Goal: Task Accomplishment & Management: Complete application form

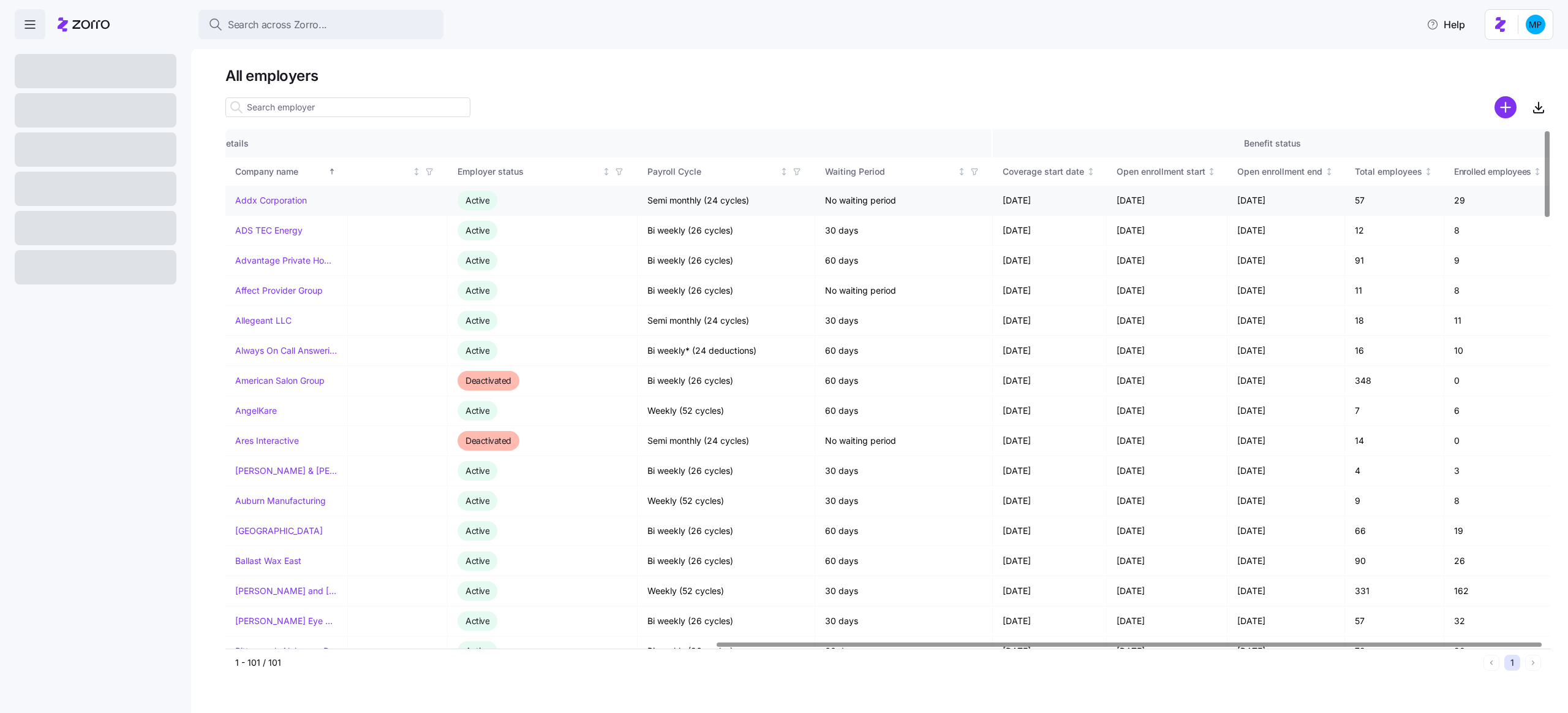
scroll to position [0, 787]
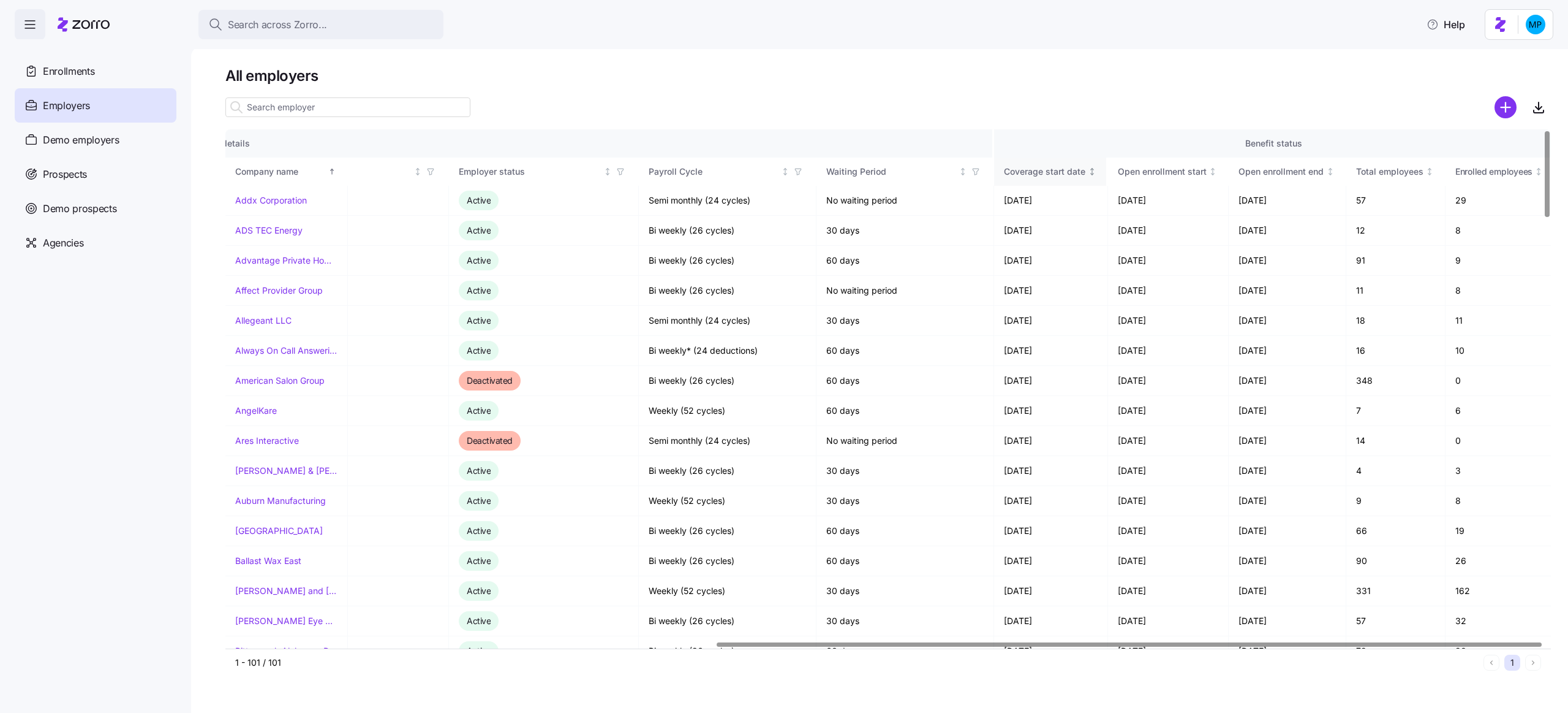
click at [1065, 168] on div "Coverage start date" at bounding box center [1045, 171] width 81 height 14
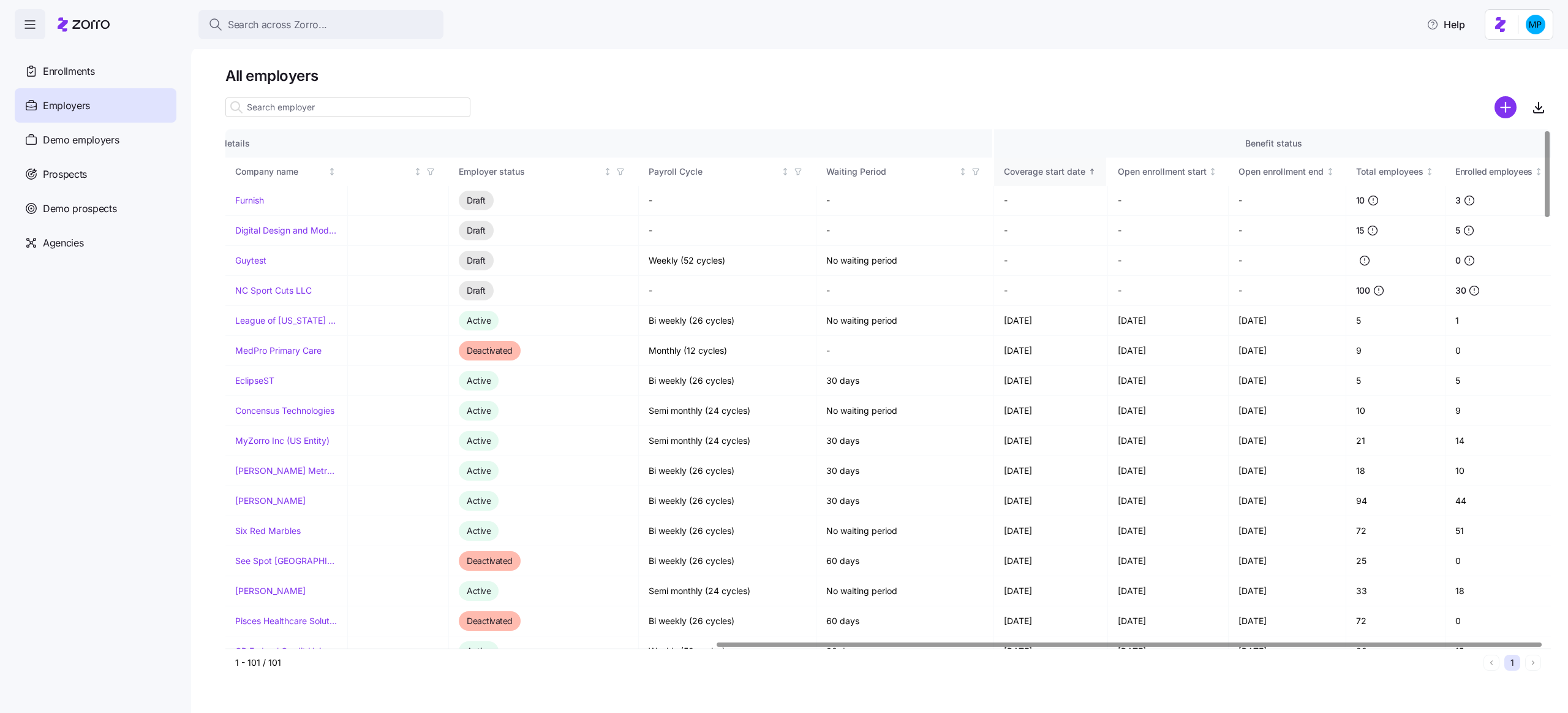
click at [1065, 168] on div "Coverage start date" at bounding box center [1045, 171] width 81 height 14
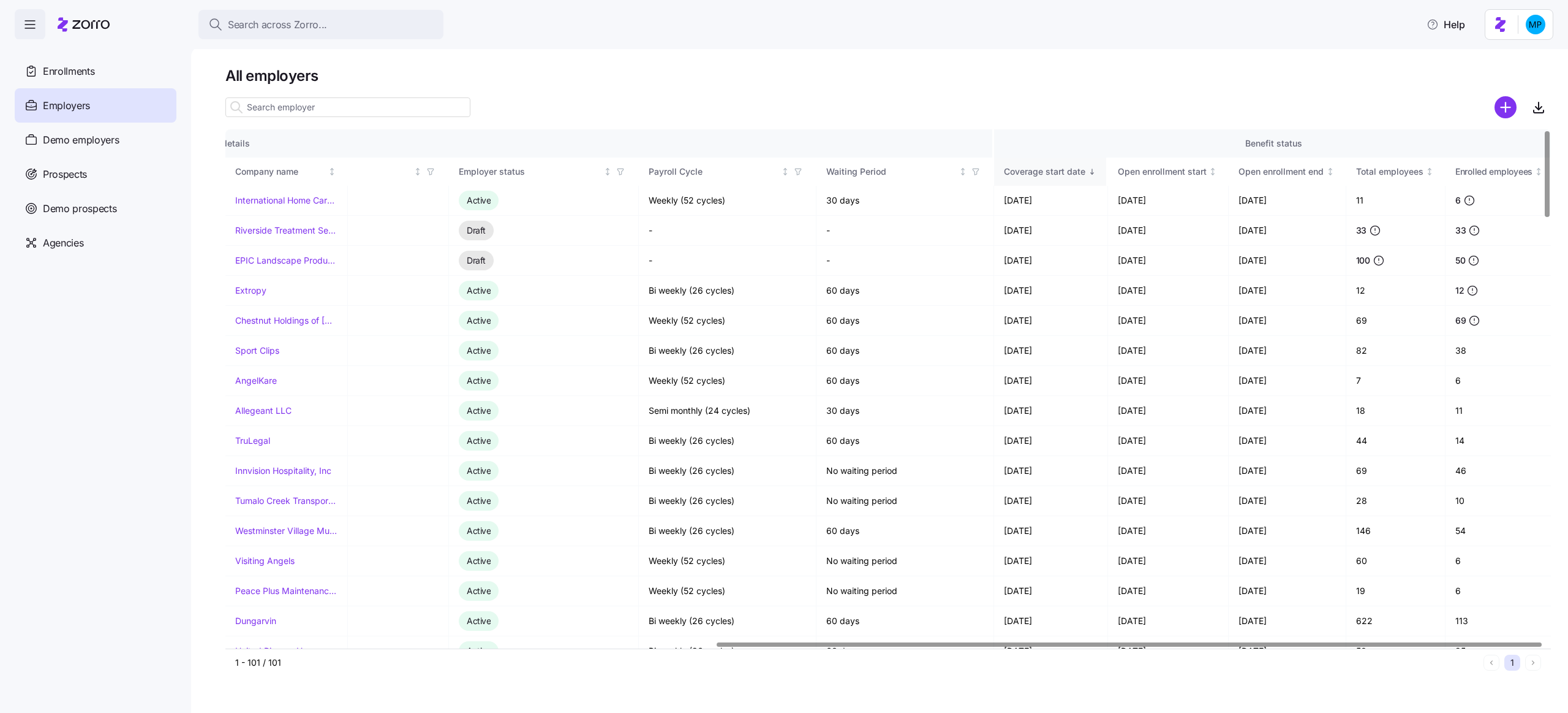
click at [1093, 169] on icon "Sorted descending" at bounding box center [1092, 171] width 9 height 9
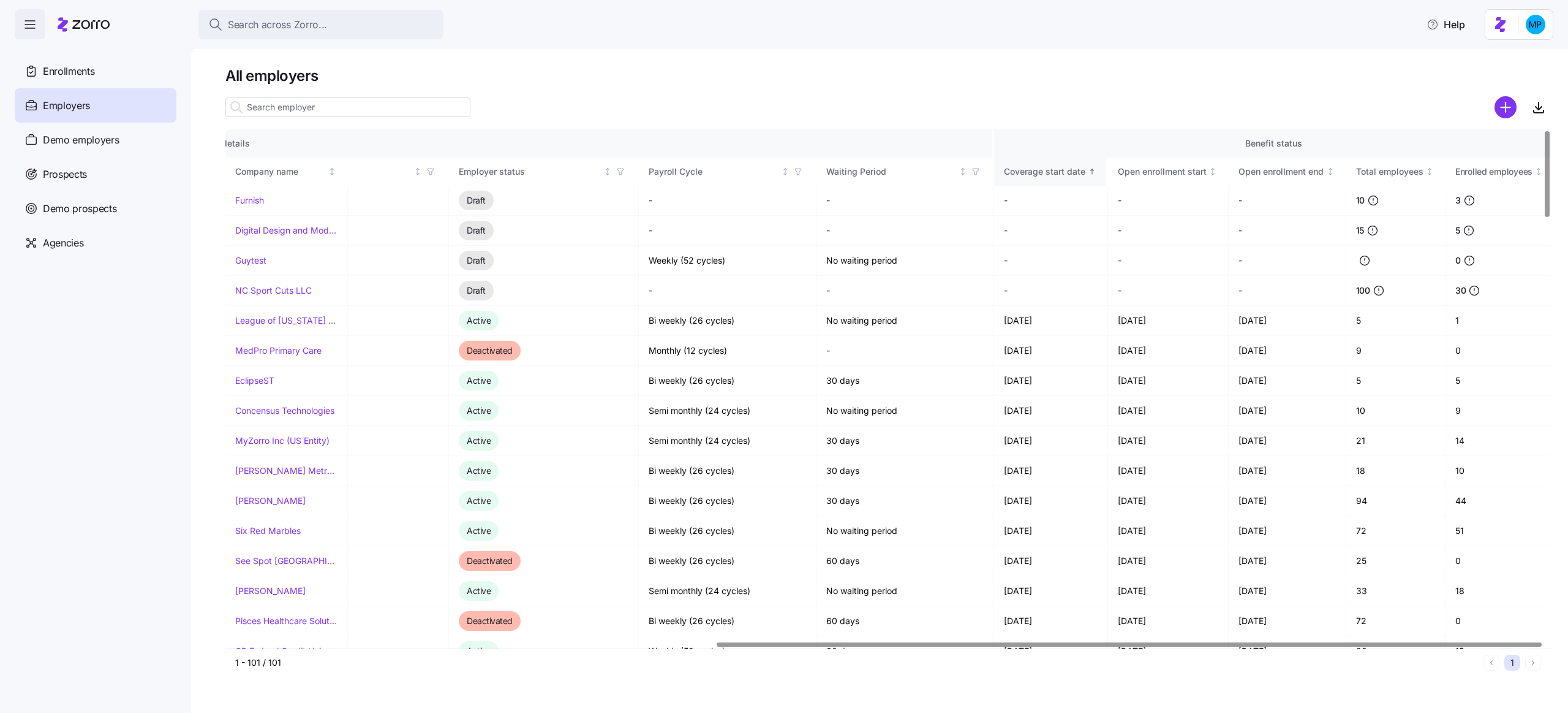
click at [1093, 169] on icon "Sorted ascending" at bounding box center [1092, 171] width 9 height 9
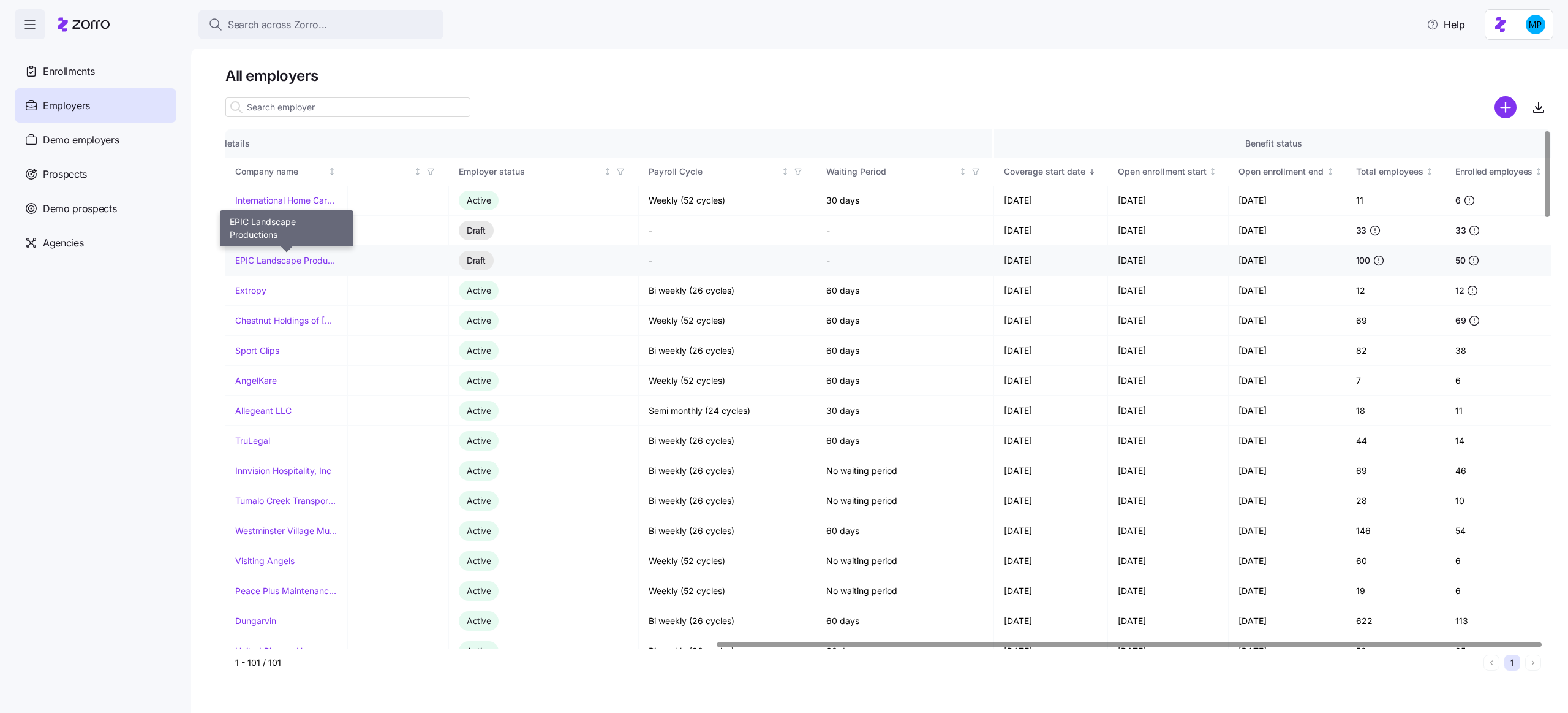
click at [290, 262] on link "EPIC Landscape Productions" at bounding box center [286, 261] width 102 height 12
click at [269, 230] on link "Riverside Treatment Services" at bounding box center [286, 230] width 102 height 12
click at [324, 202] on link "International Home Care Services of NY, LLC" at bounding box center [286, 200] width 102 height 12
click at [112, 201] on span "Demo prospects" at bounding box center [80, 209] width 74 height 16
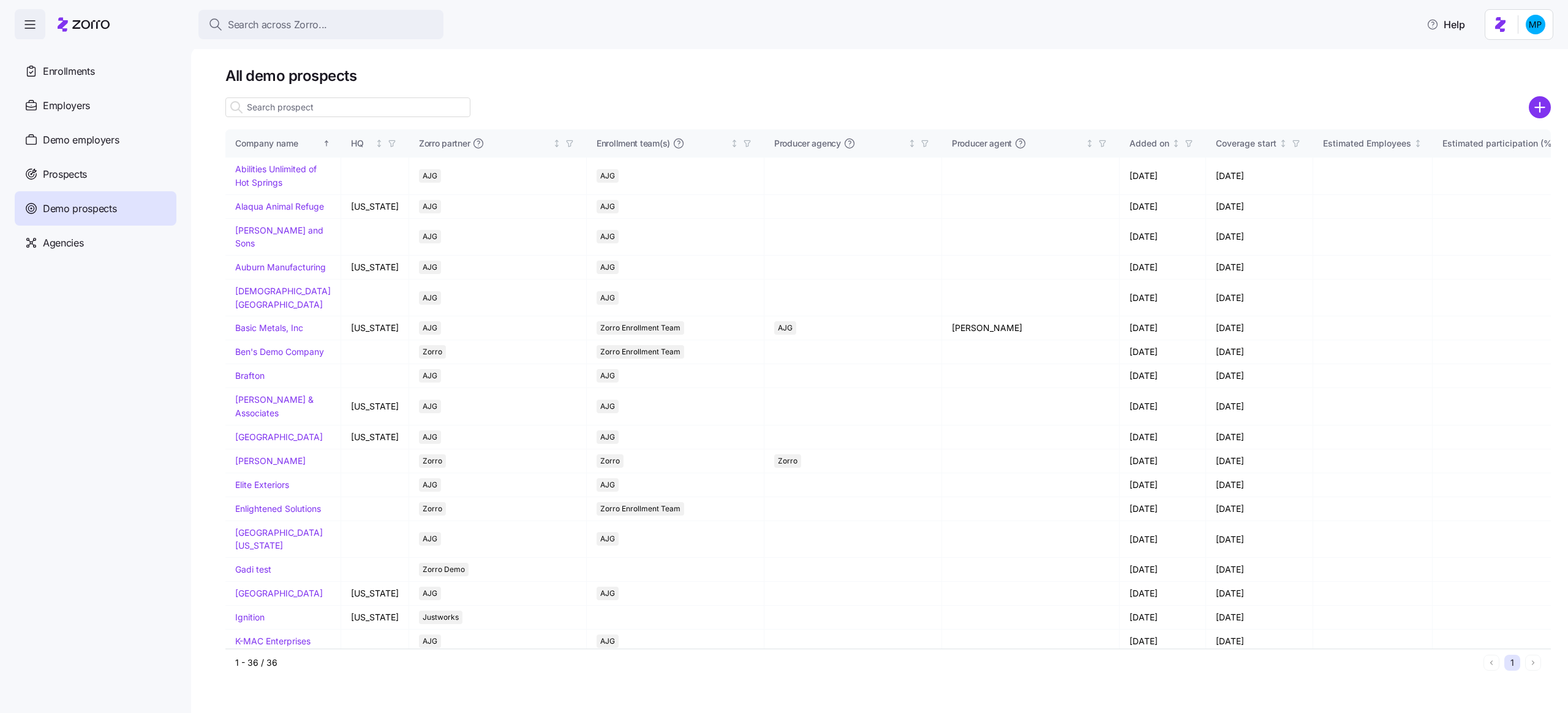
click at [1547, 117] on icon "add icon" at bounding box center [1540, 107] width 22 height 22
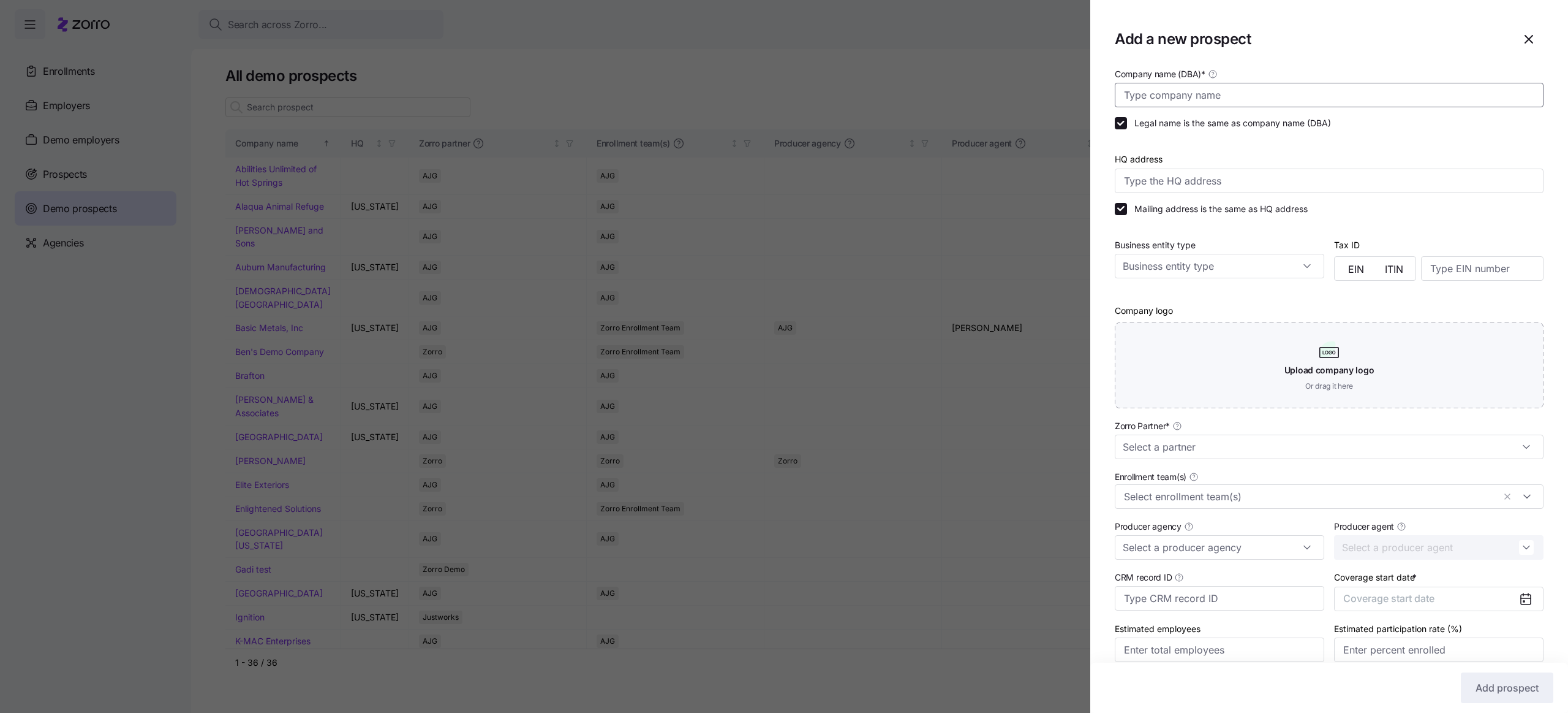
click at [1253, 92] on input "Company name (DBA) *" at bounding box center [1329, 95] width 429 height 24
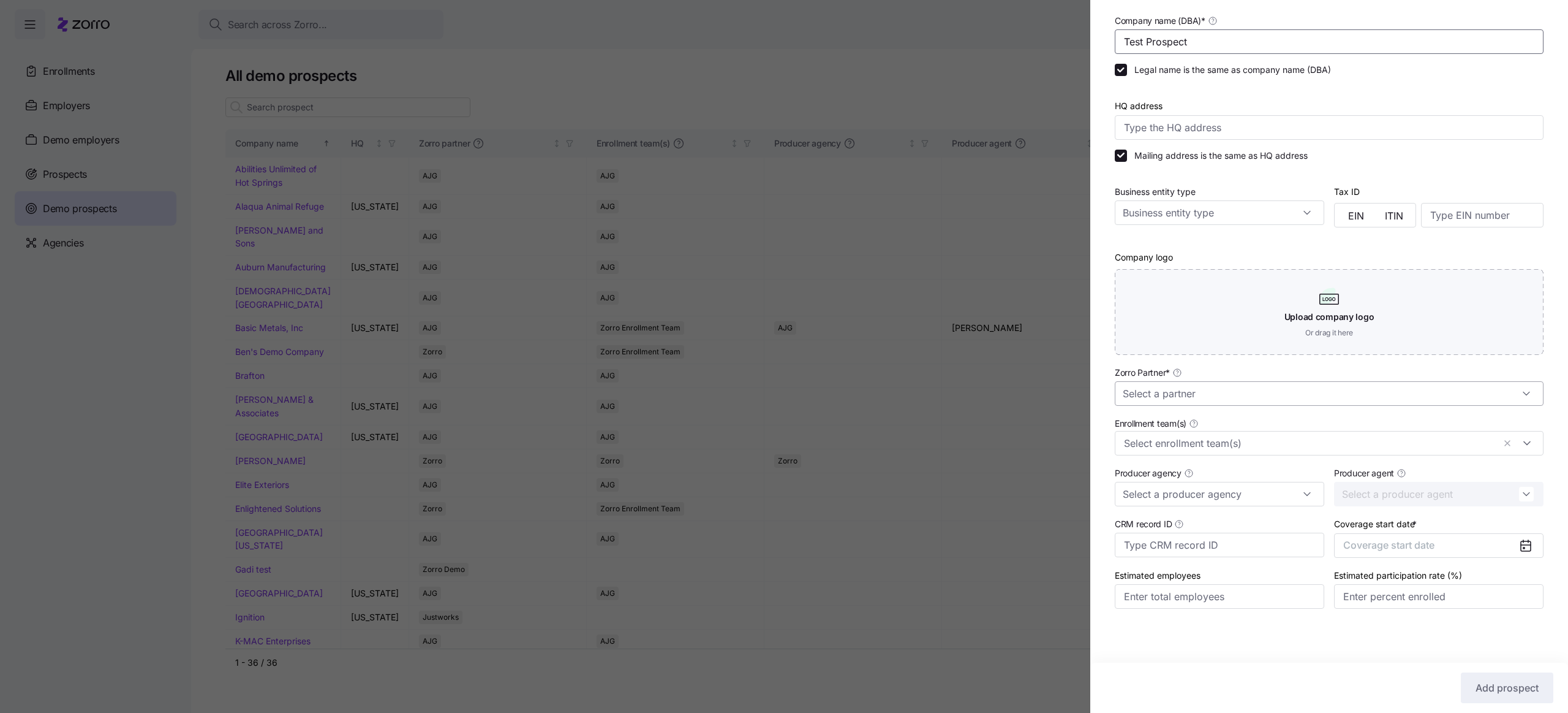
type input "Test Prospect"
click at [1176, 390] on input "Zorro Partner *" at bounding box center [1329, 393] width 429 height 24
click at [1189, 423] on div "Zorro Demo" at bounding box center [1323, 423] width 407 height 23
type input "Zorro Demo"
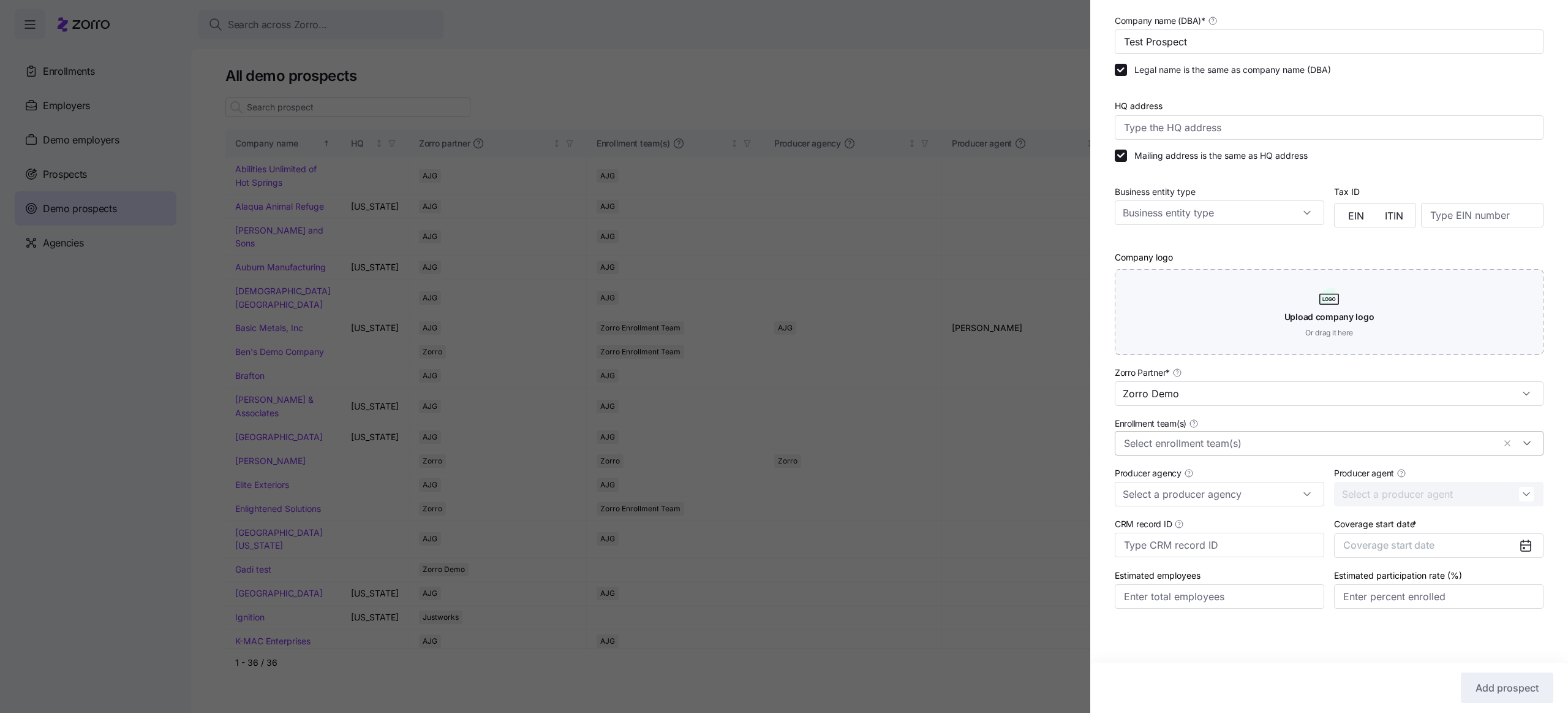
click at [1196, 444] on input "Enrollment team(s)" at bounding box center [1309, 444] width 370 height 16
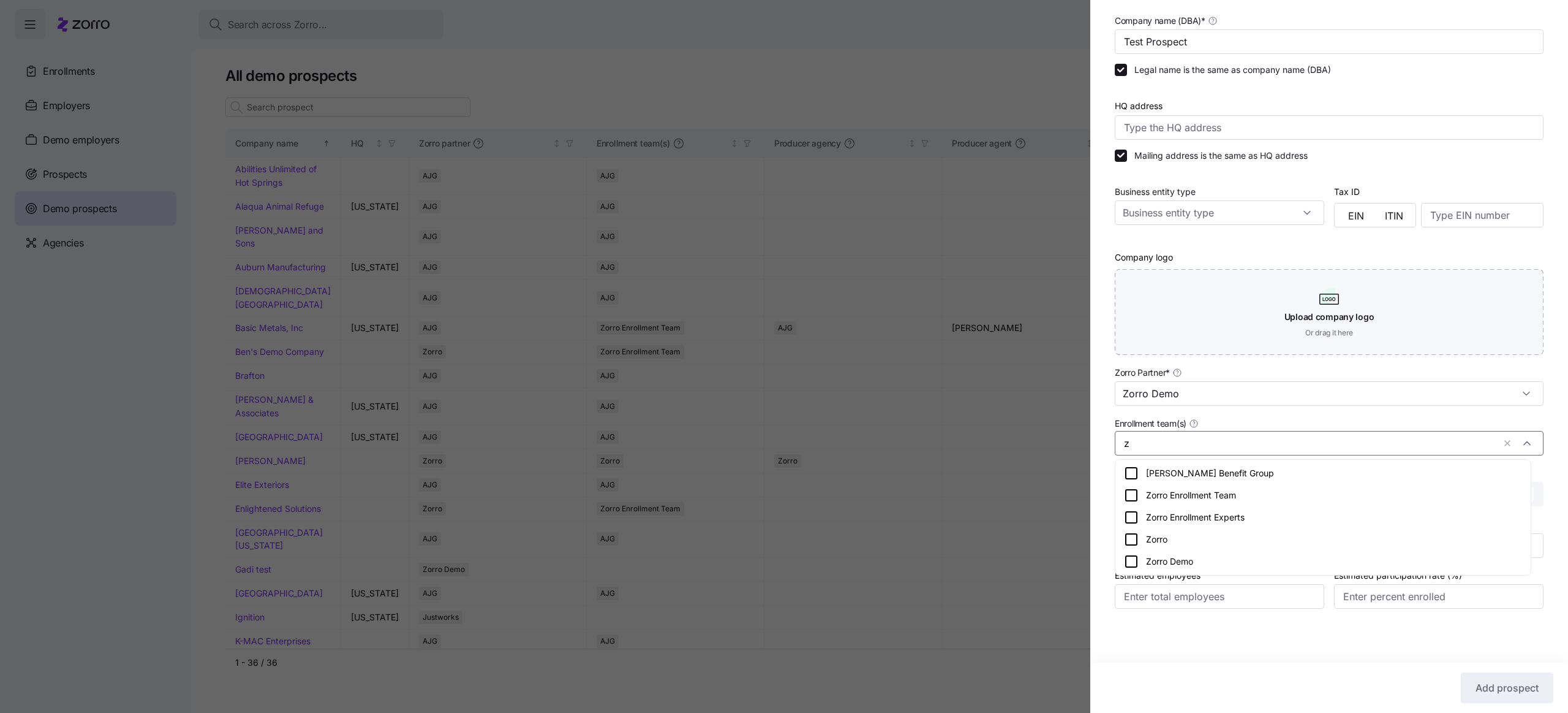
click at [1161, 563] on div "Zorro Demo" at bounding box center [1323, 561] width 398 height 15
type input "z"
click at [1100, 581] on div "Company name (DBA) * Test Prospect Legal name is the same as company name (DBA)…" at bounding box center [1329, 323] width 478 height 620
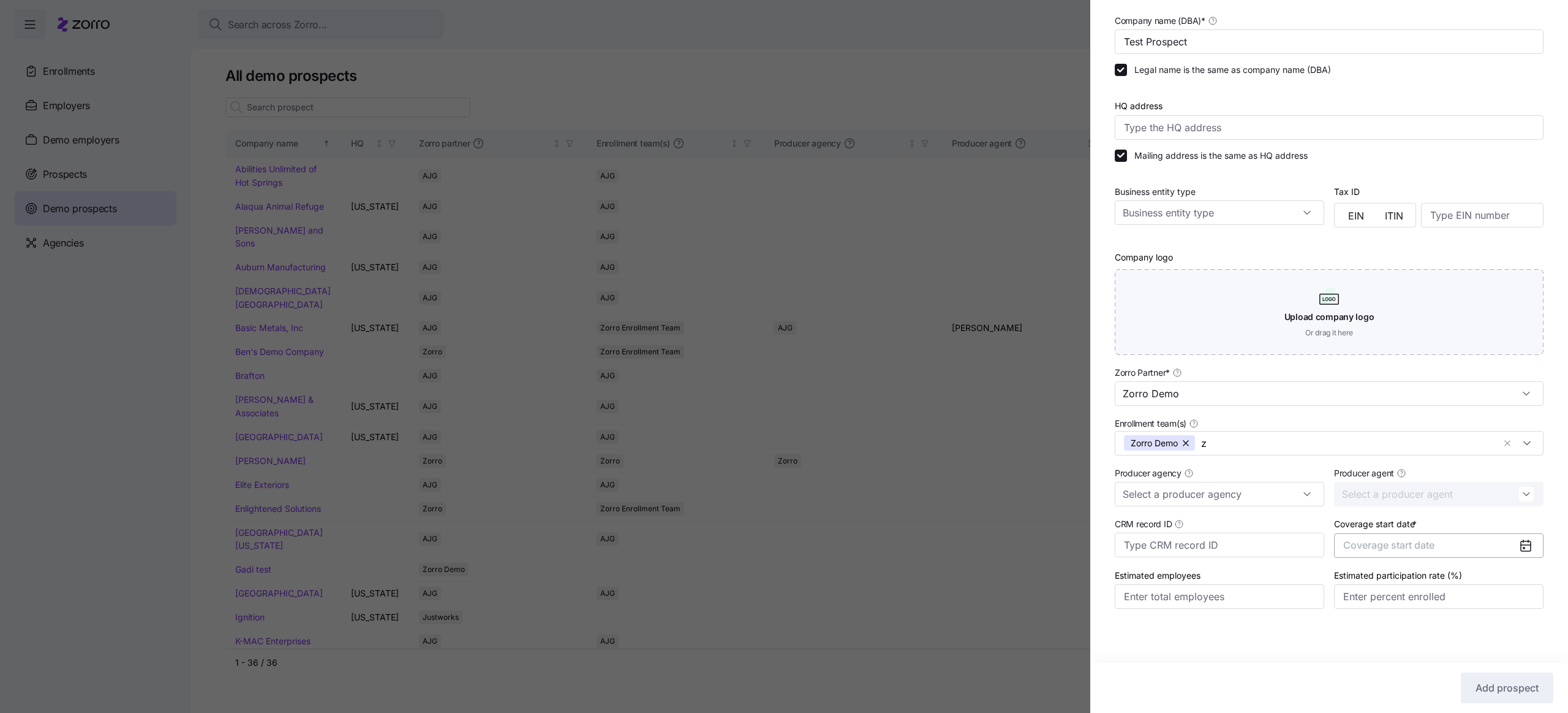
click at [1359, 548] on span "Coverage start date" at bounding box center [1389, 545] width 91 height 12
click at [1366, 437] on button "Jan" at bounding box center [1370, 427] width 62 height 26
click at [1406, 546] on button "01/01/2025" at bounding box center [1439, 546] width 210 height 24
click at [1512, 395] on icon "button" at bounding box center [1510, 396] width 12 height 12
click at [1381, 424] on button "Jan" at bounding box center [1370, 427] width 62 height 26
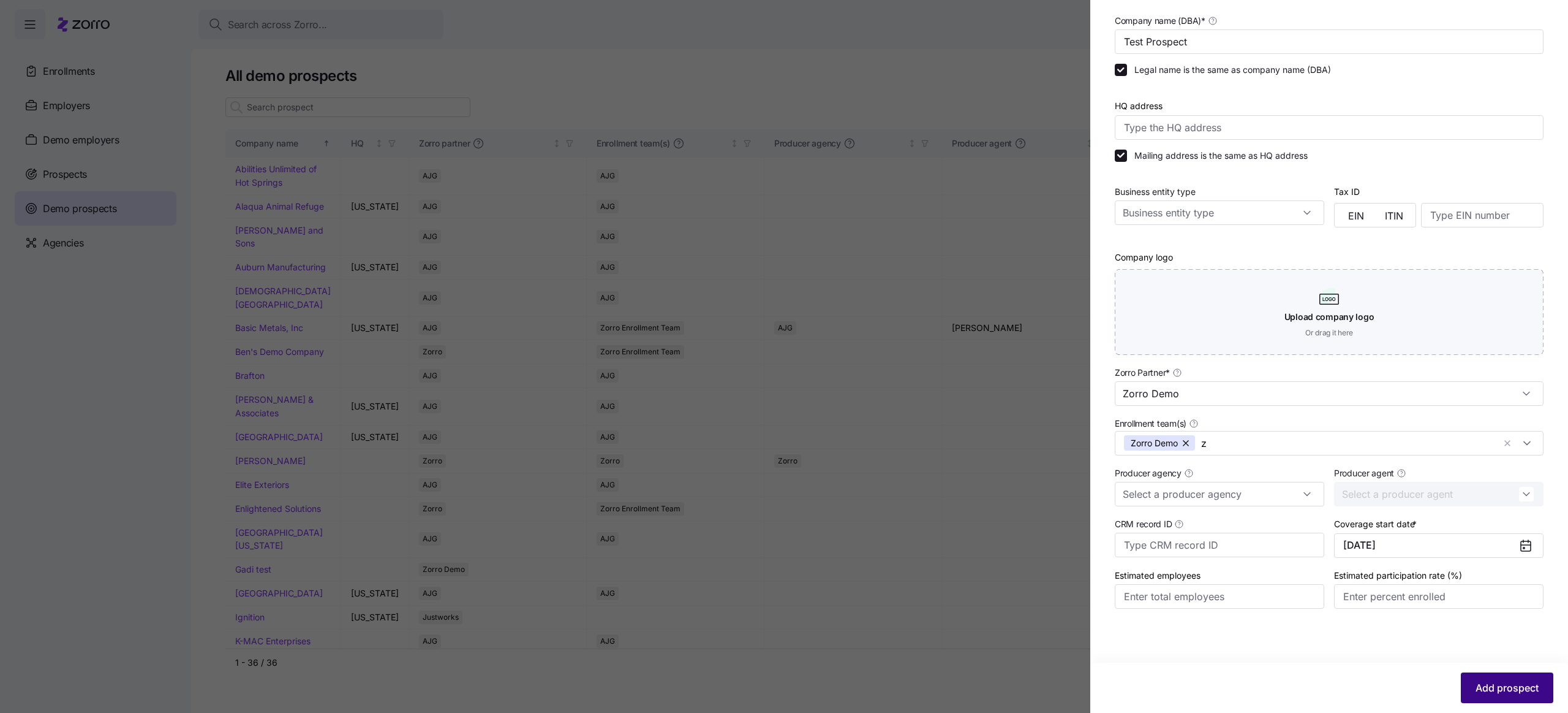
click at [1521, 687] on span "Add prospect" at bounding box center [1507, 688] width 63 height 15
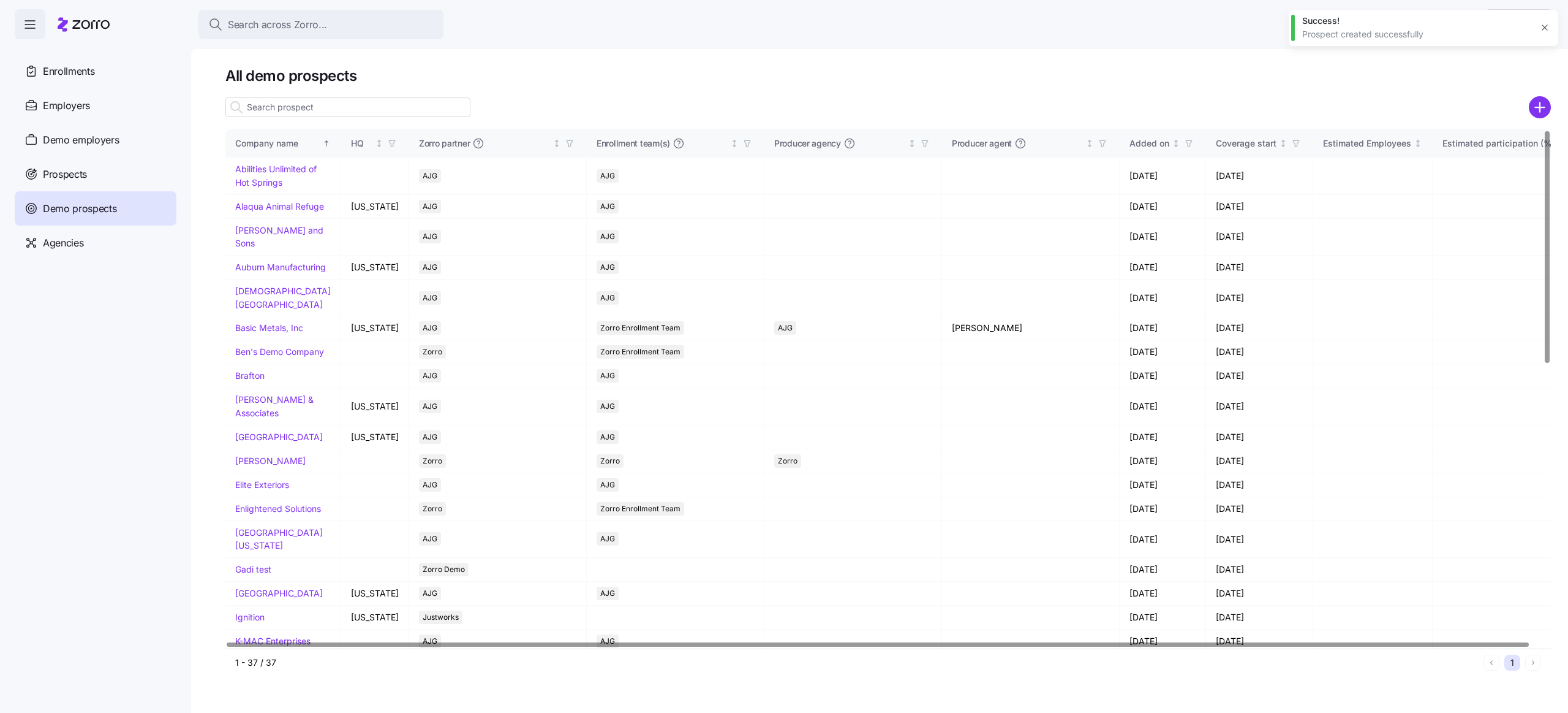
click at [346, 93] on div at bounding box center [888, 90] width 1326 height 9
click at [346, 105] on input at bounding box center [348, 107] width 245 height 20
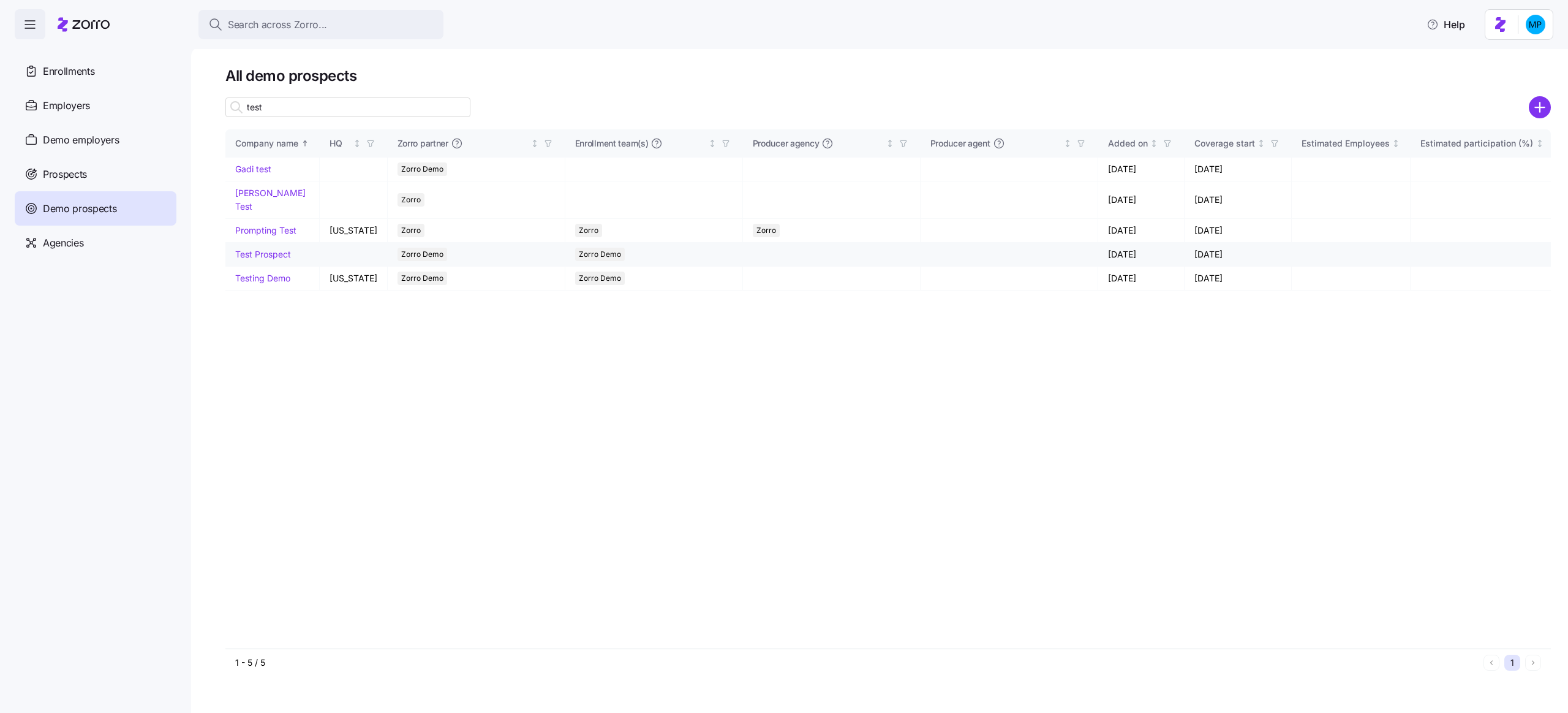
type input "test"
click at [270, 249] on link "Test Prospect" at bounding box center [263, 254] width 55 height 10
click at [95, 177] on div "Prospects" at bounding box center [95, 174] width 162 height 35
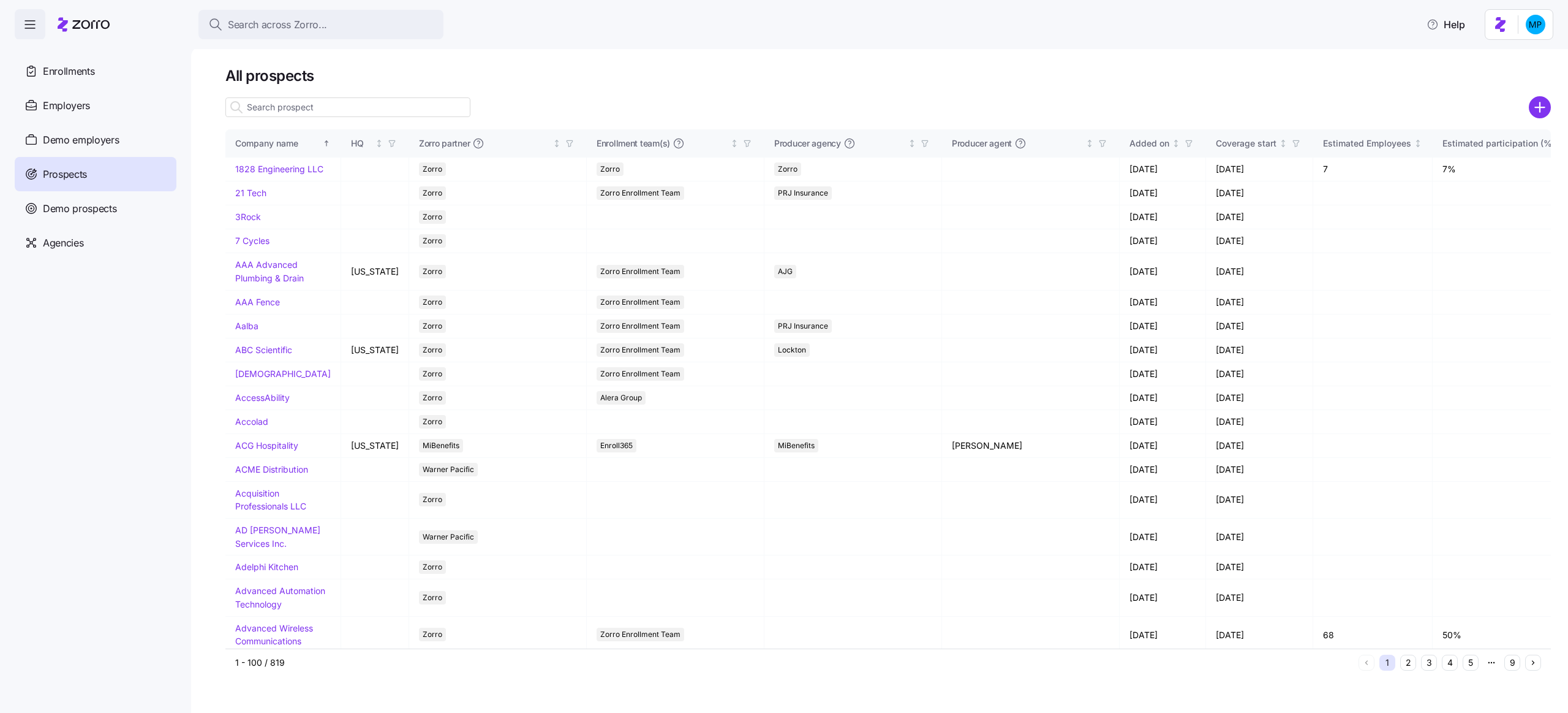
click at [267, 107] on input at bounding box center [348, 107] width 245 height 20
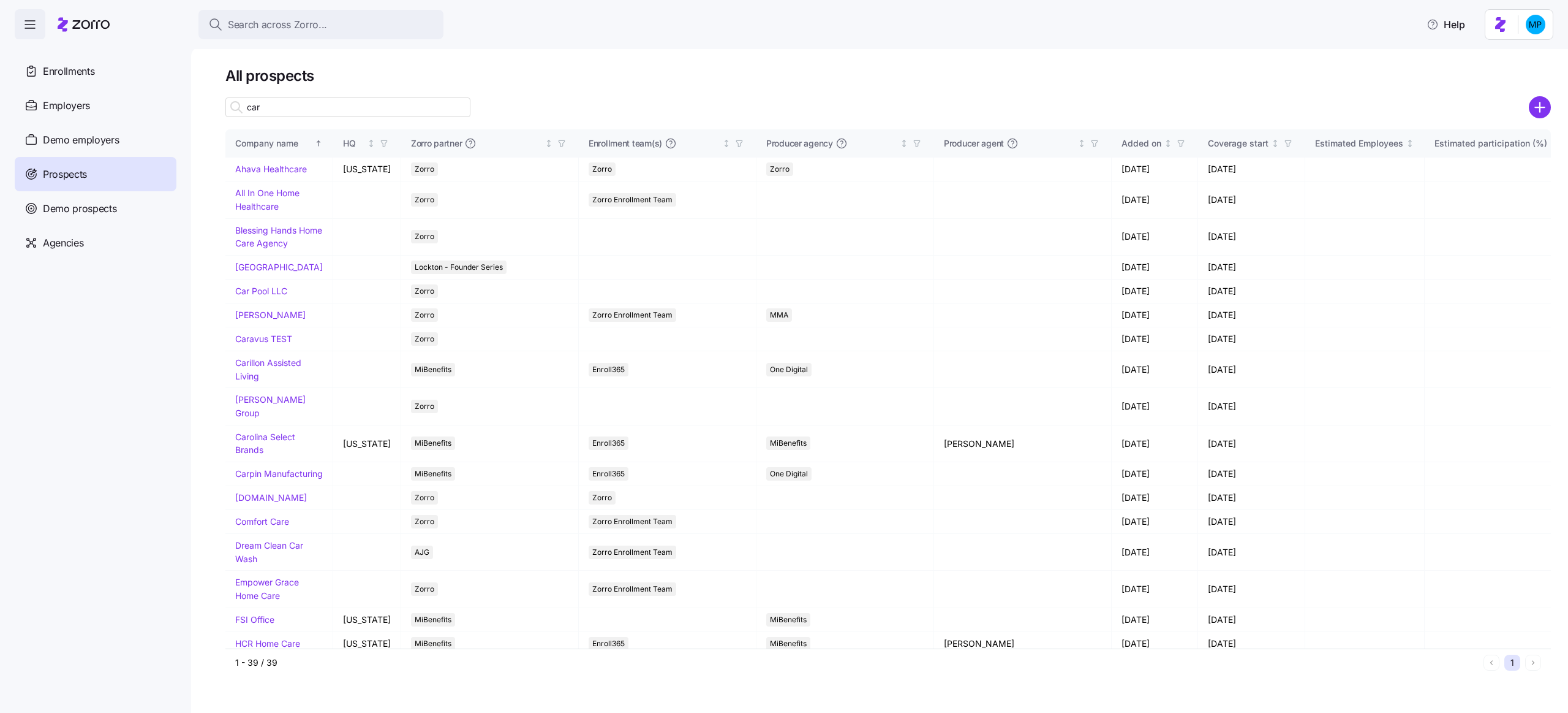
click at [279, 112] on input "car" at bounding box center [348, 107] width 245 height 20
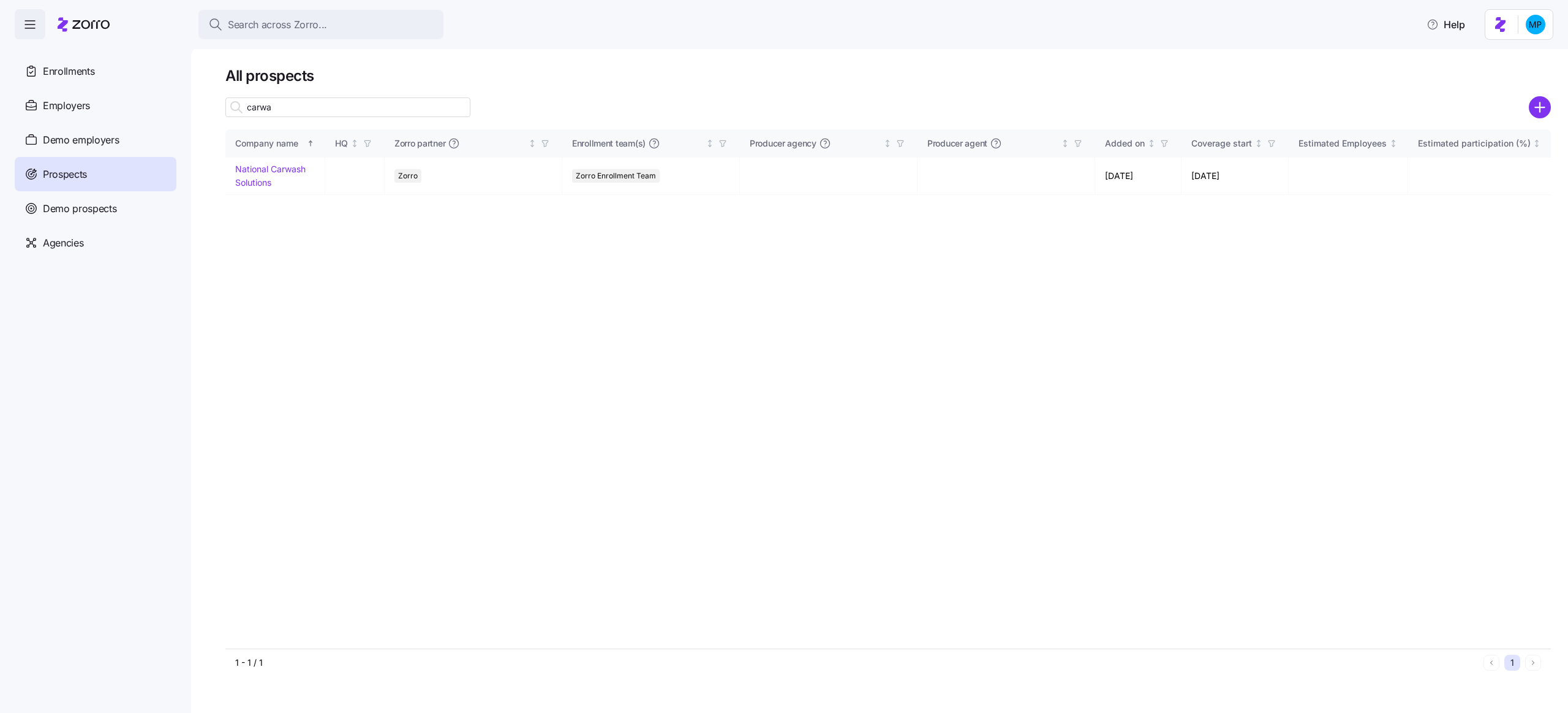
click at [260, 113] on input "carwa" at bounding box center [348, 107] width 245 height 20
click at [252, 175] on td "National Carwash Solutions" at bounding box center [275, 176] width 100 height 37
click at [261, 166] on link "National Carwash Solutions" at bounding box center [271, 175] width 70 height 24
click at [267, 110] on input "carwa" at bounding box center [348, 107] width 245 height 20
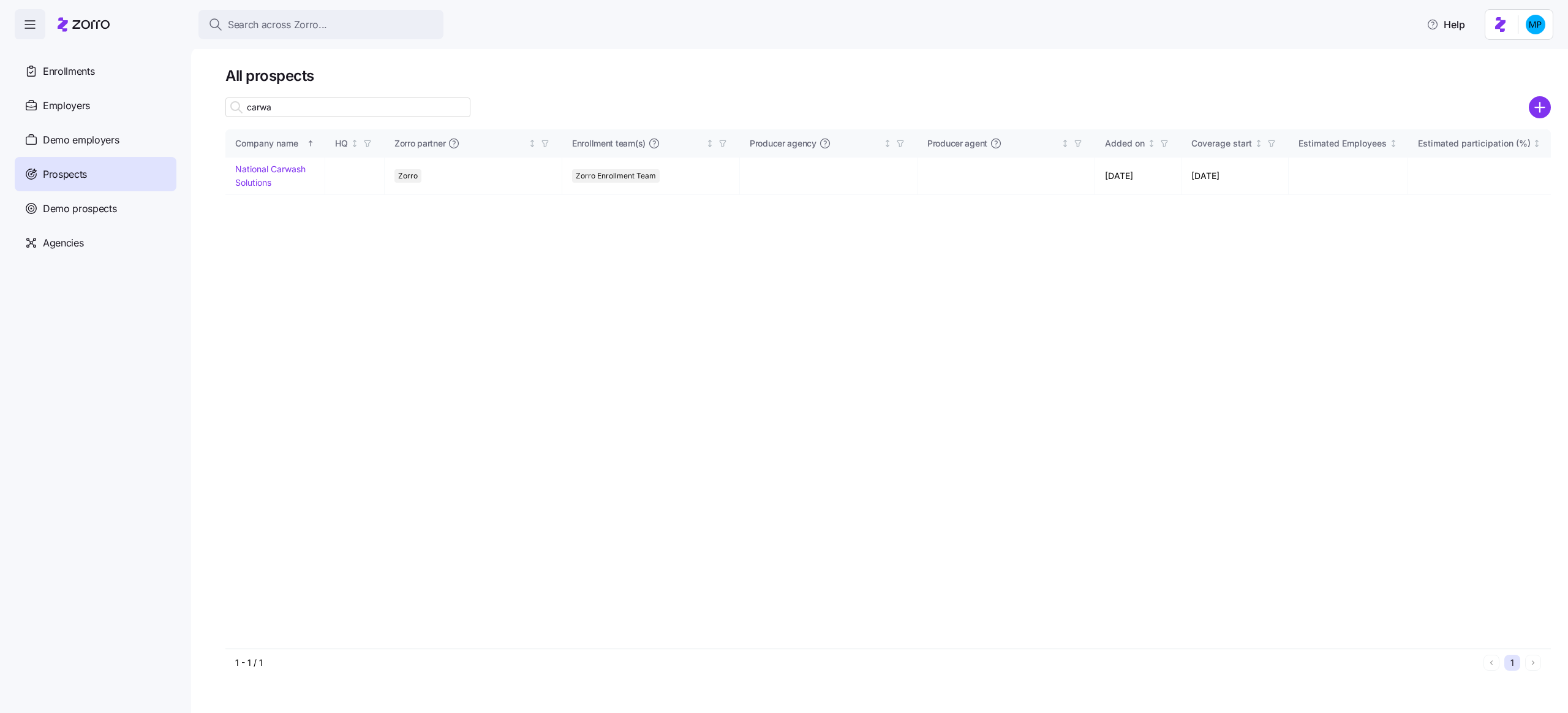
click at [267, 110] on input "carwa" at bounding box center [348, 107] width 245 height 20
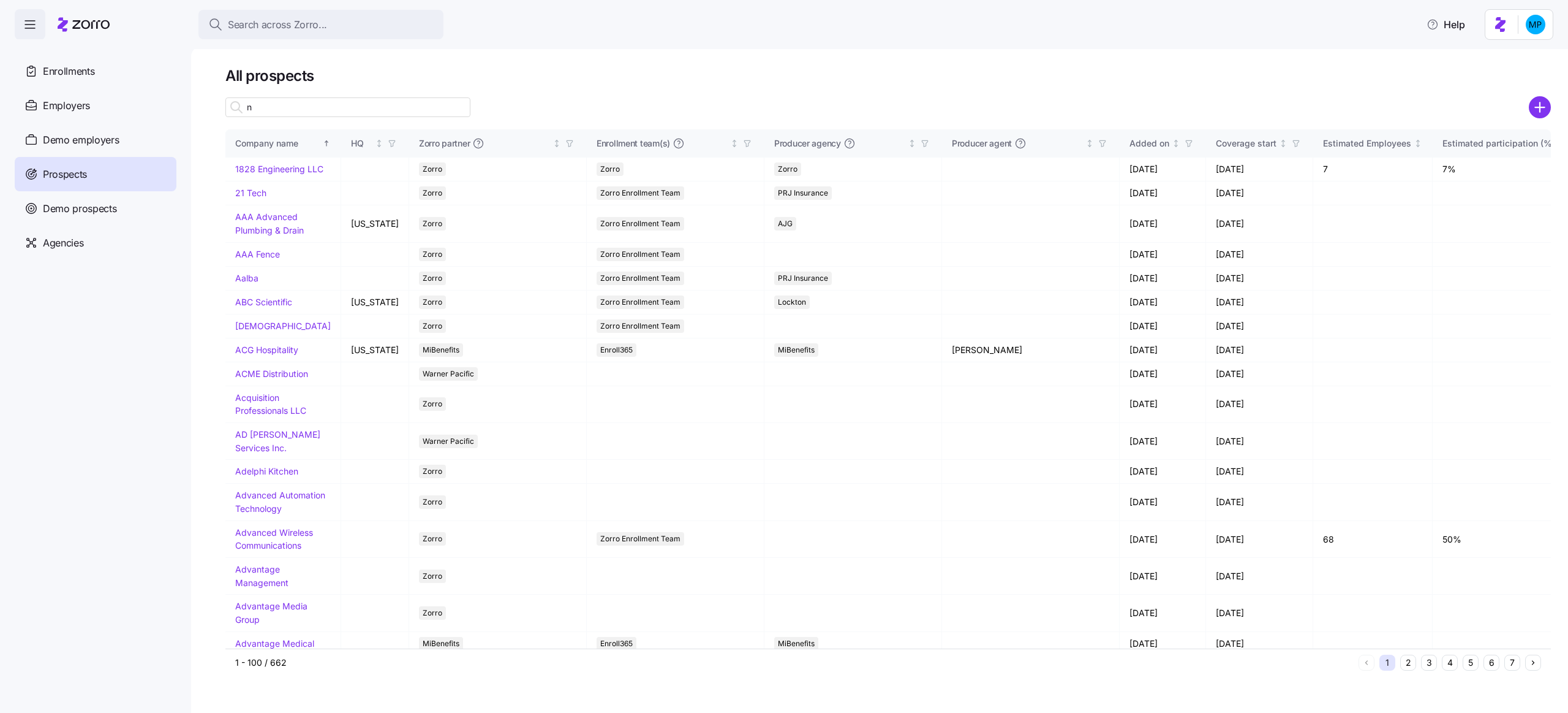
type input "n"
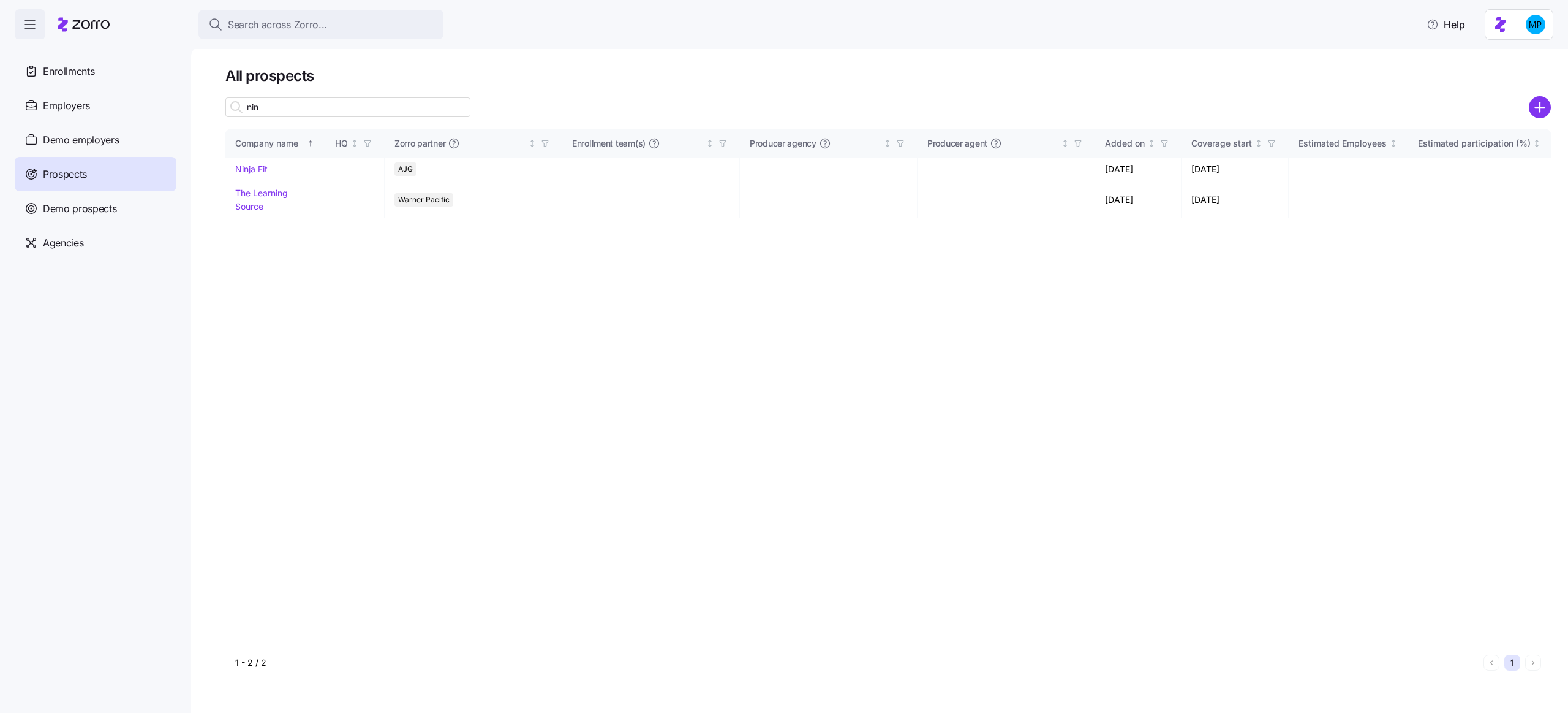
type input "nin"
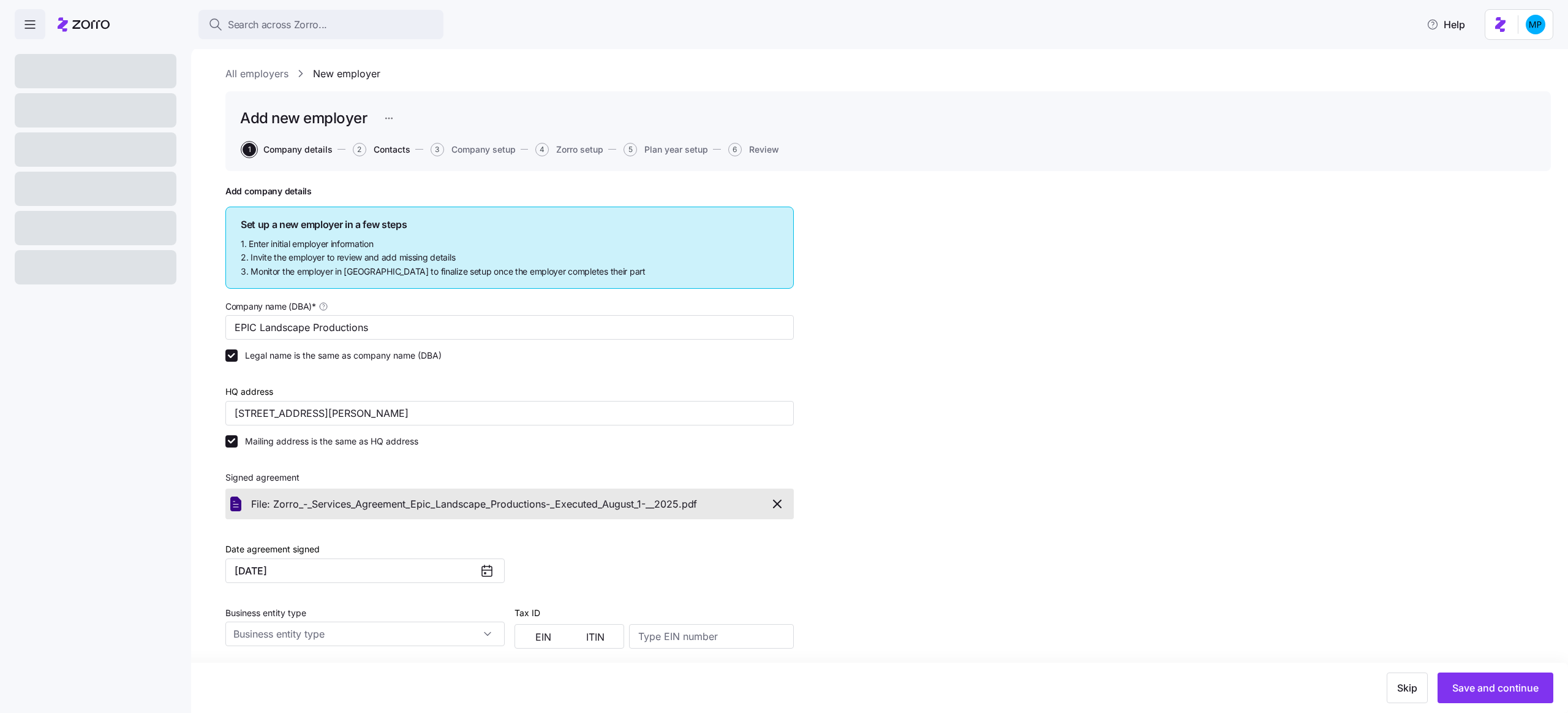
click at [393, 152] on span "Contacts" at bounding box center [392, 150] width 37 height 9
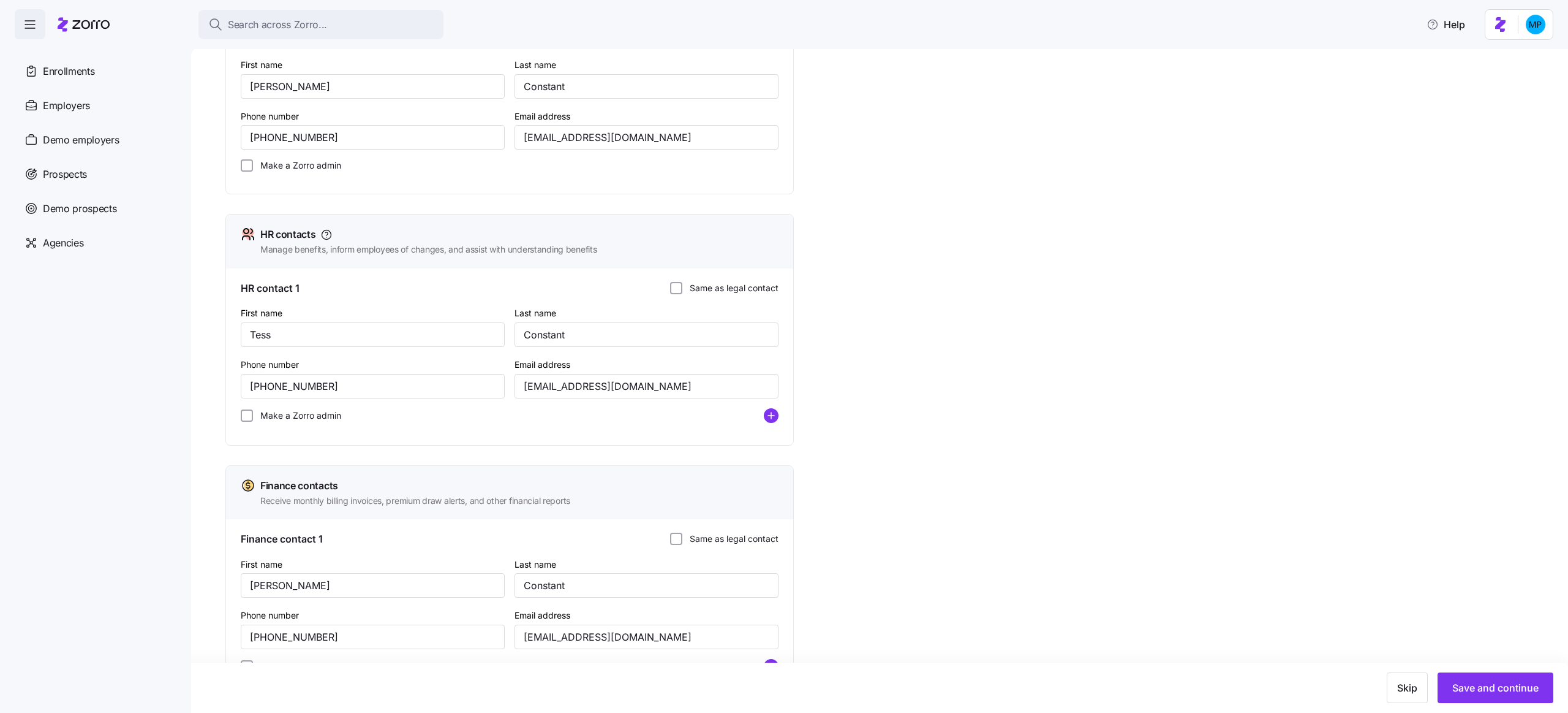
scroll to position [286, 0]
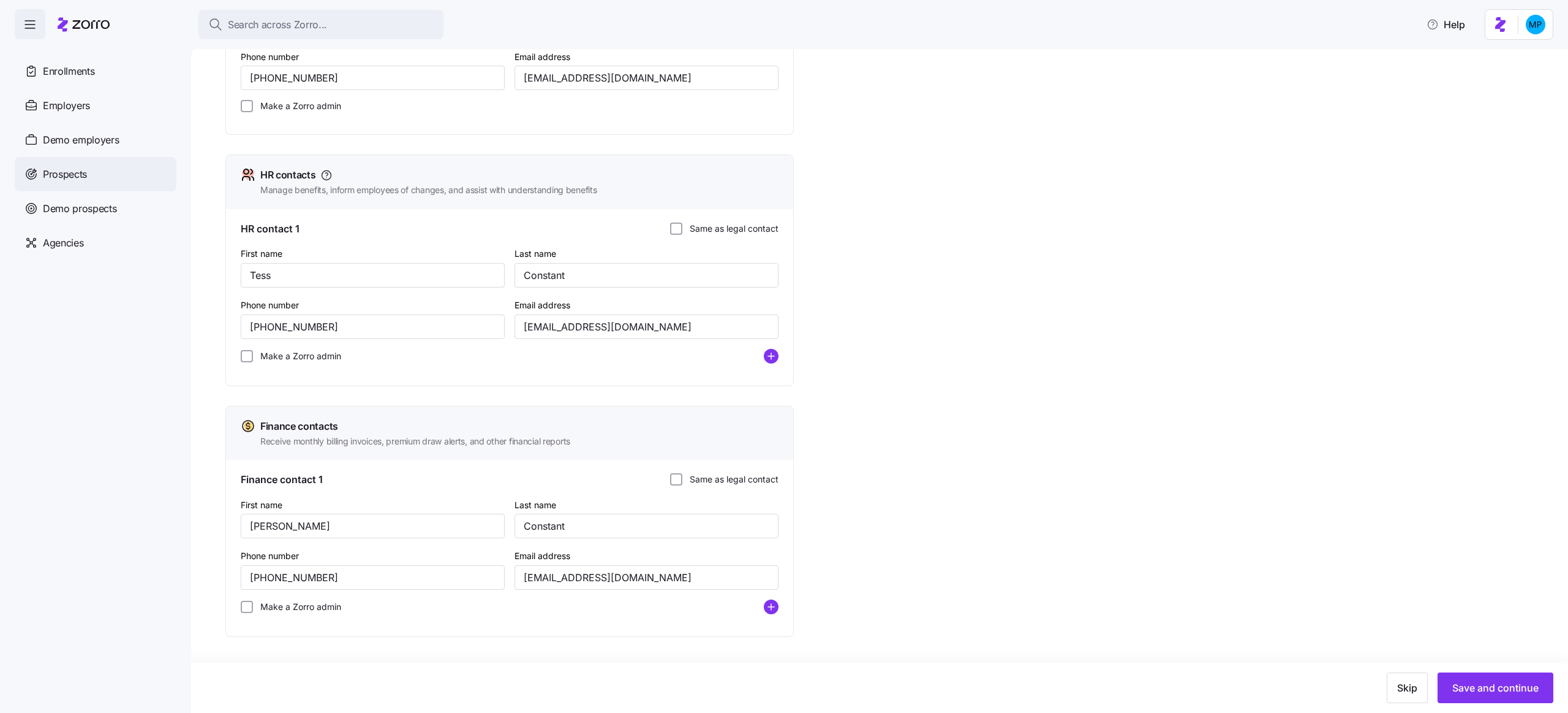
click at [99, 175] on div "Prospects" at bounding box center [95, 174] width 162 height 35
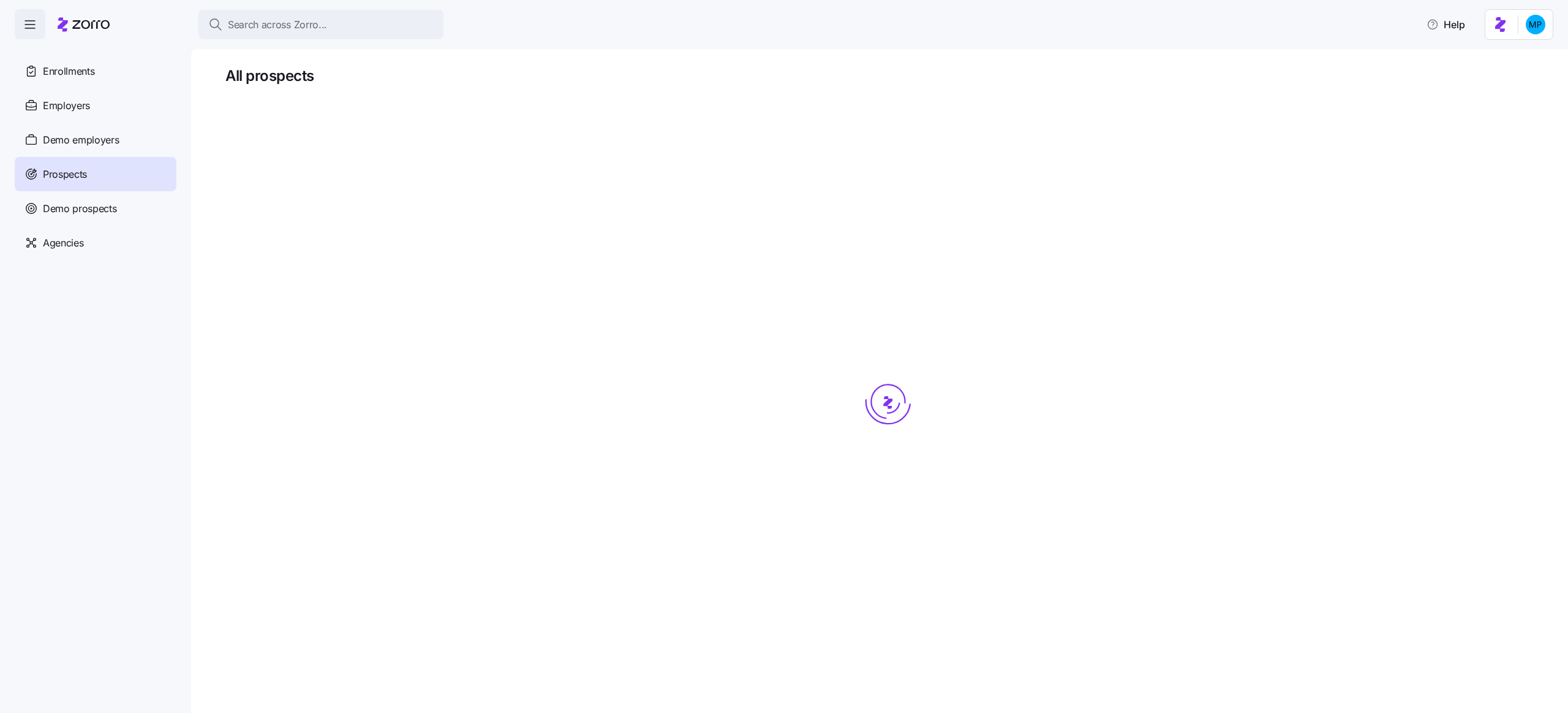
click at [88, 213] on span "Demo prospects" at bounding box center [80, 209] width 74 height 16
click at [83, 205] on span "Demo prospects" at bounding box center [80, 209] width 74 height 16
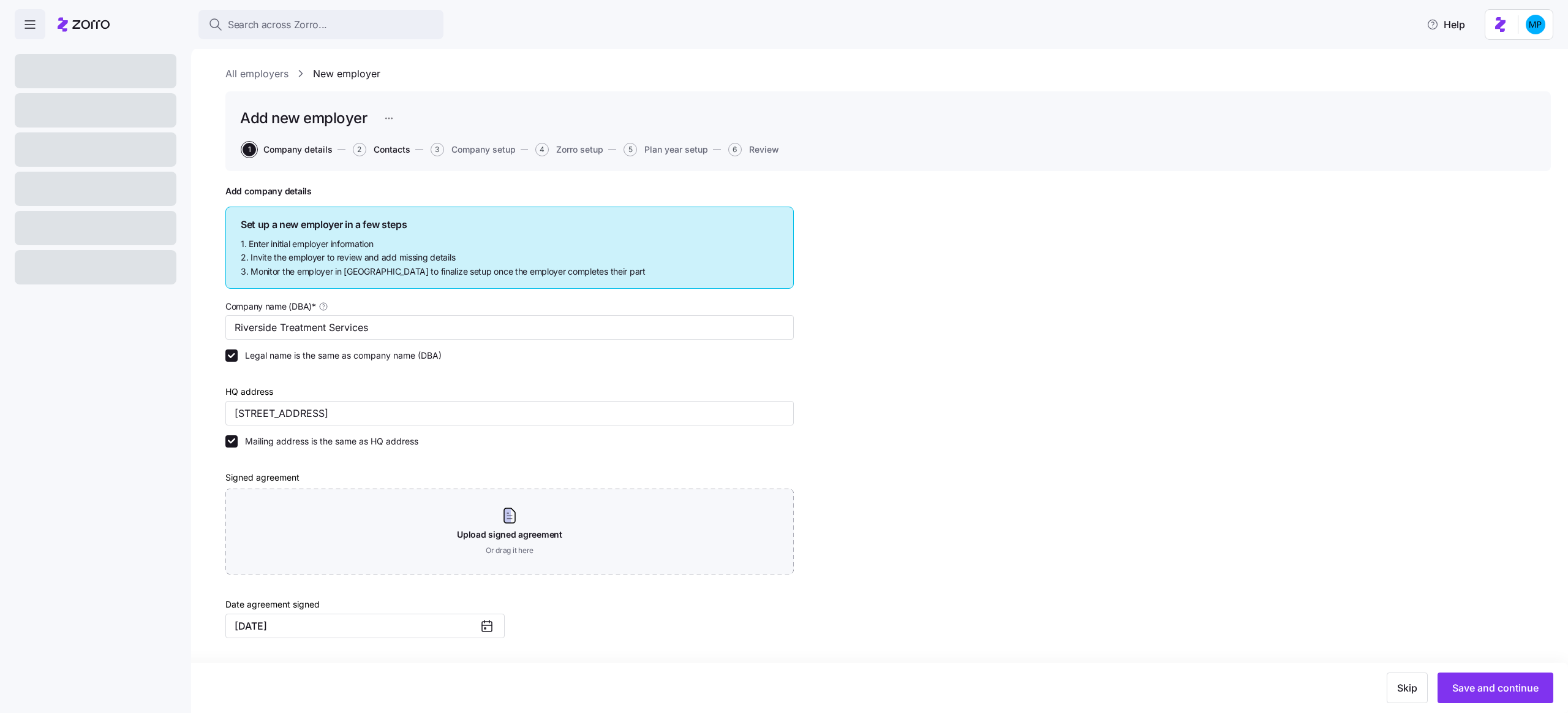
click at [399, 149] on span "Contacts" at bounding box center [392, 150] width 37 height 9
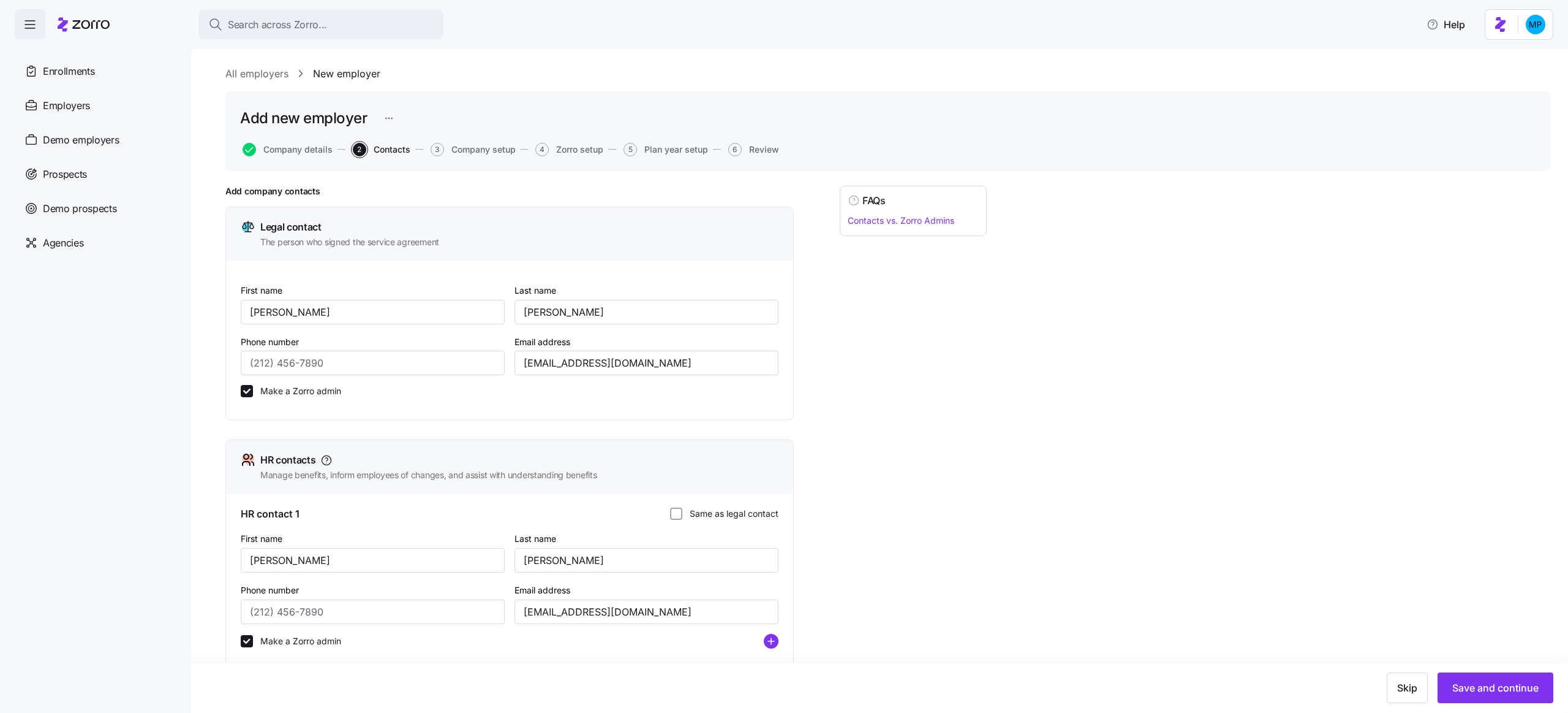
scroll to position [13, 0]
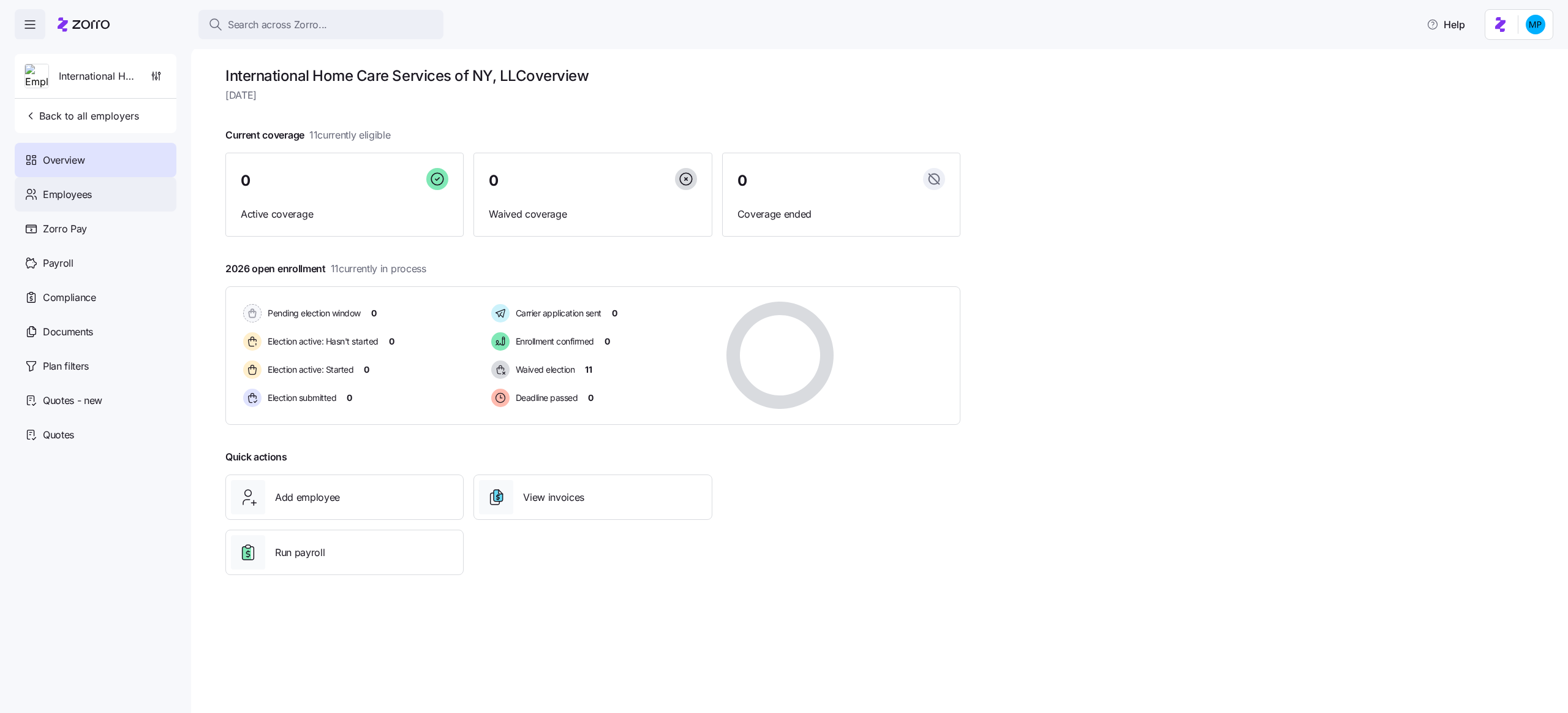
click at [133, 198] on div "Employees" at bounding box center [95, 194] width 162 height 35
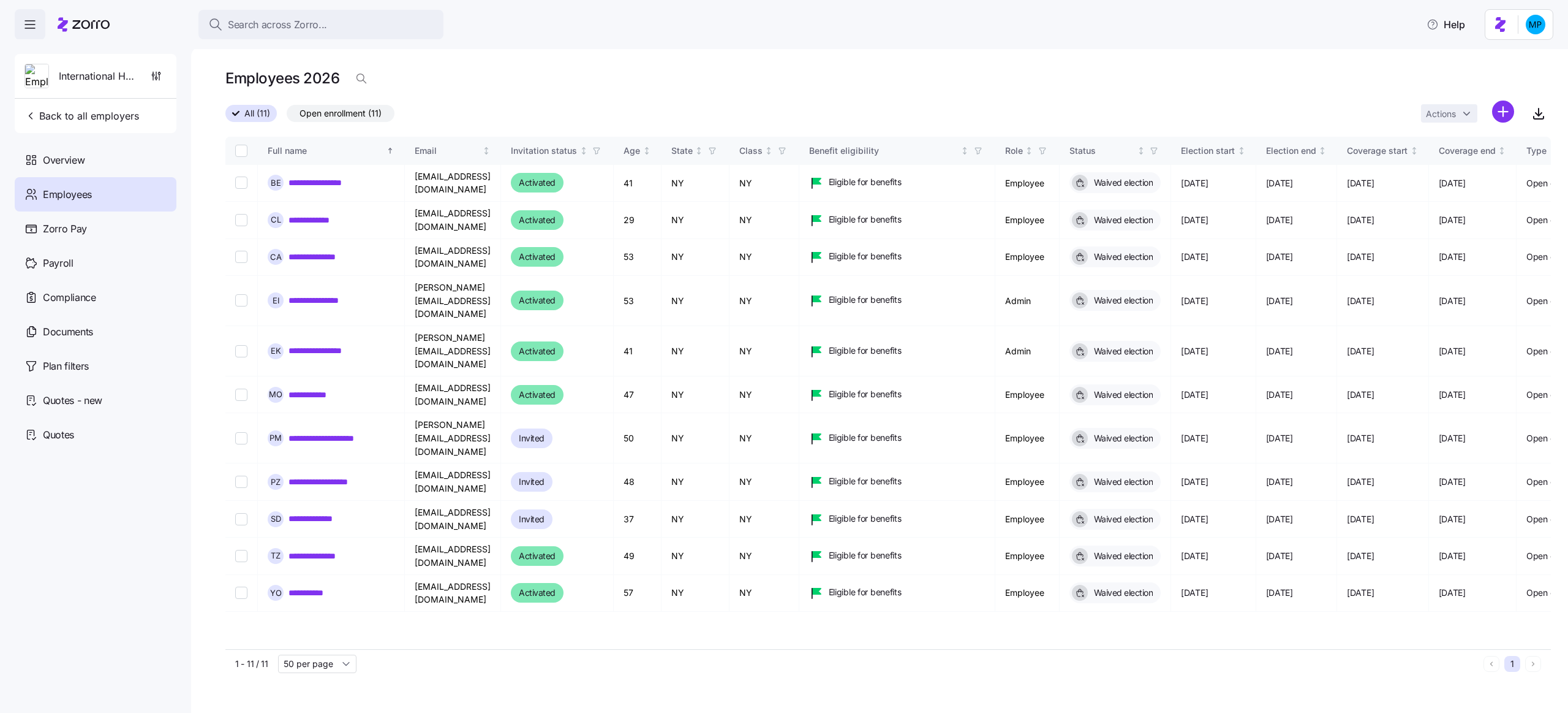
click at [167, 78] on div "International Home Care Services of NY, LLC" at bounding box center [95, 76] width 152 height 44
click at [160, 72] on icon "button" at bounding box center [156, 76] width 12 height 12
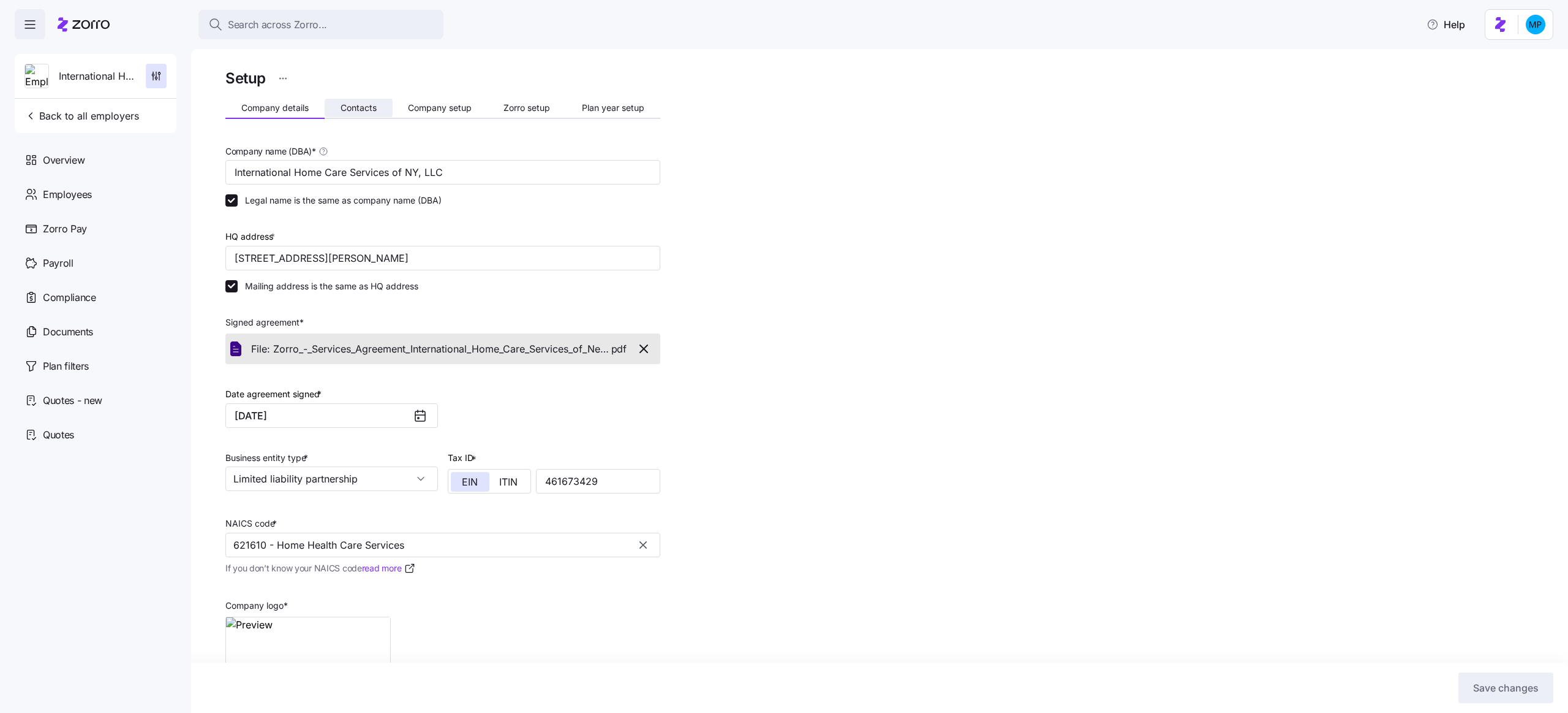
click at [352, 104] on span "Contacts" at bounding box center [358, 108] width 36 height 9
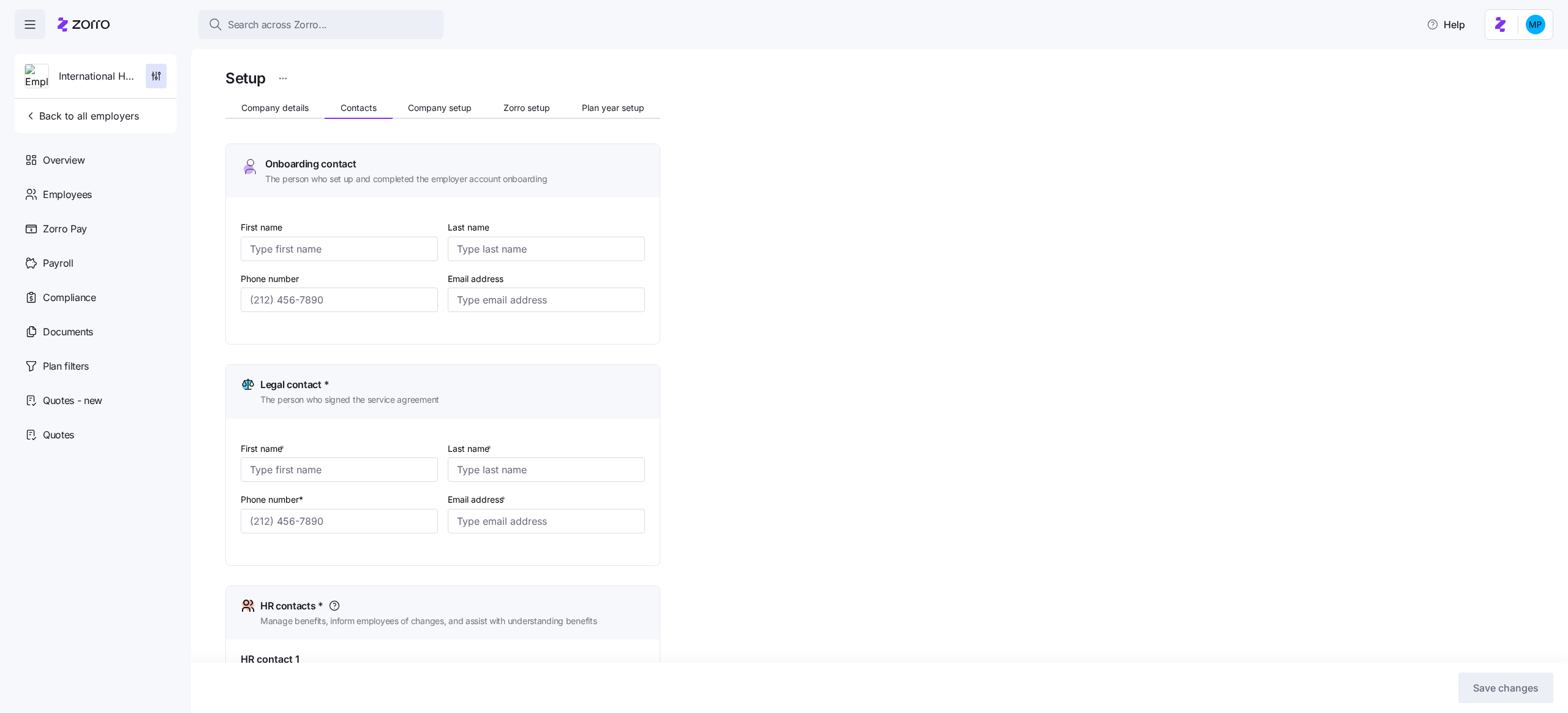
type input "Karina"
type input "Elnatanova"
type input "karina@ihcsofny.com"
type input "Karina"
type input "Elnatanova"
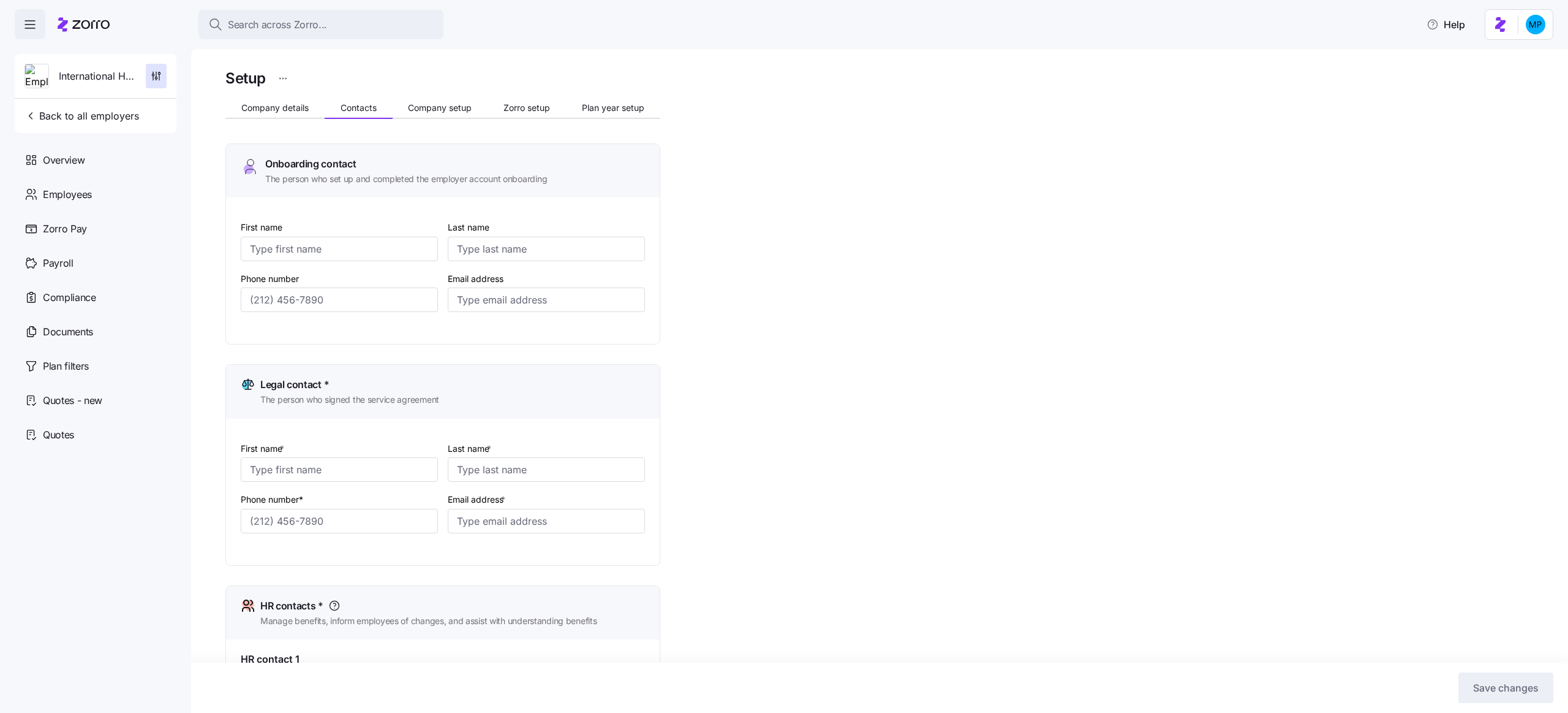
type input "karina@ihcsofny.com"
type input "Karina"
type input "Elnatanova"
type input "karina@ihcsofny.com"
type input "Irina"
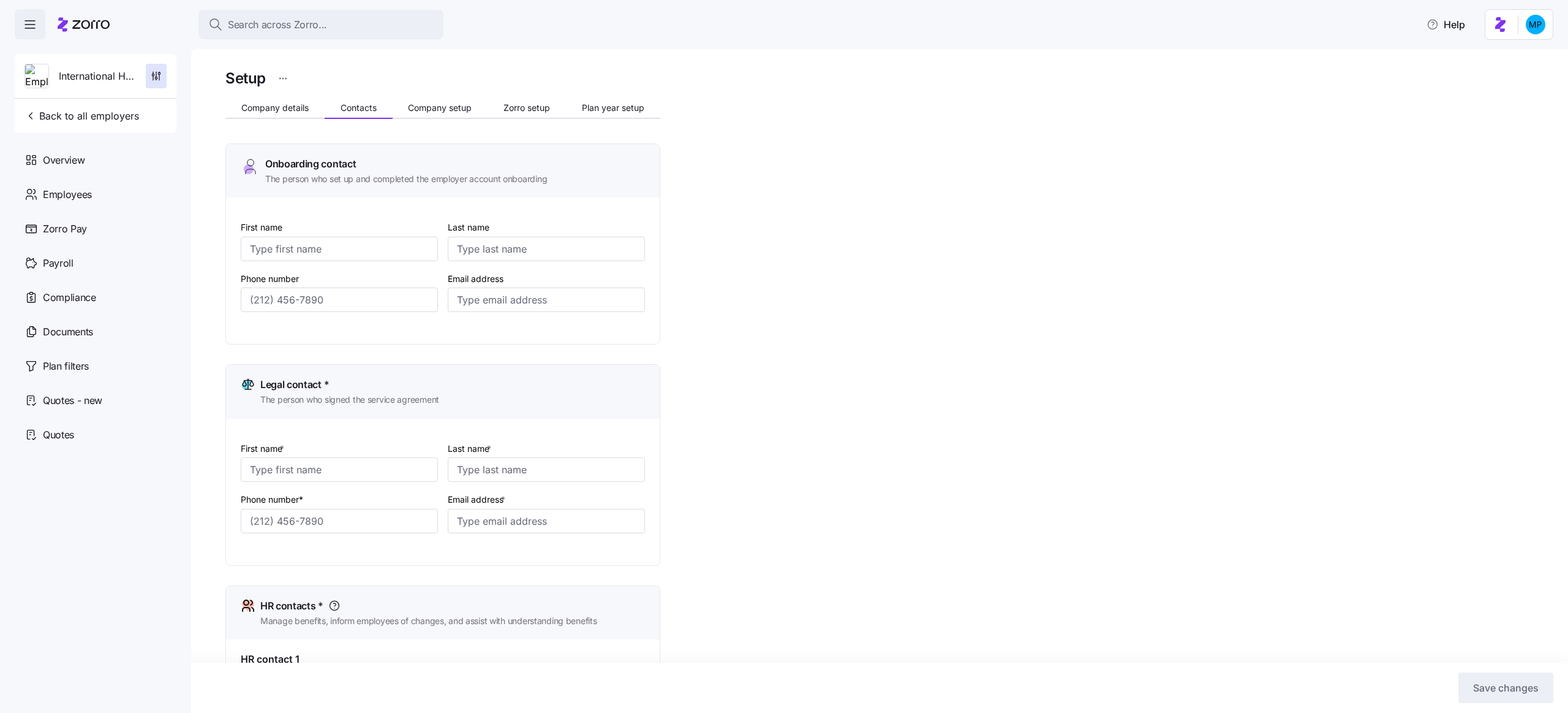
type input "Elnatanova"
type input "irina@ihcsofny.com"
type input "(718) 459-4663"
type input "(917) 975-6933"
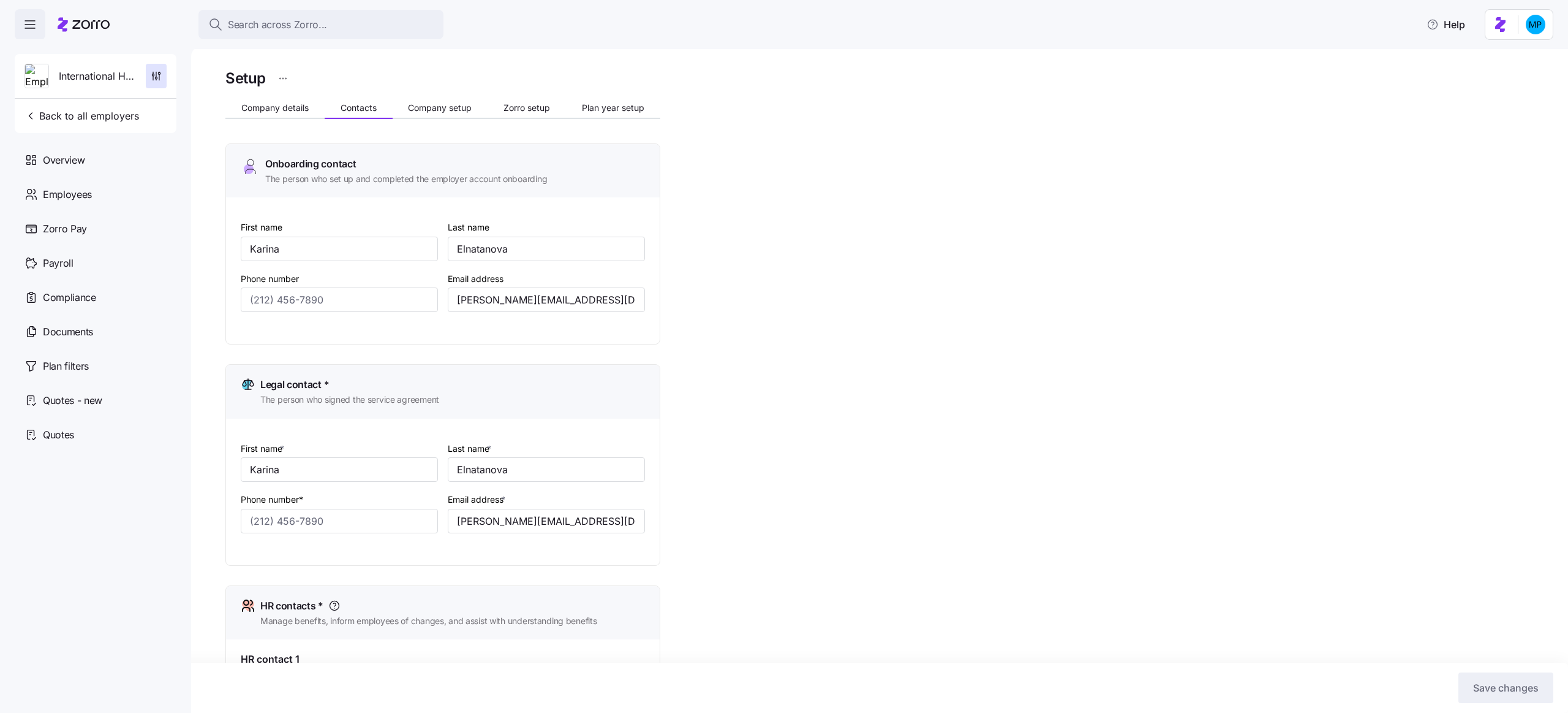
type input "(917) 975-6933"
click at [490, 247] on input "Elnatanova" at bounding box center [546, 249] width 197 height 24
click at [788, 323] on div "Setup Company details Contacts Company setup Zorro setup Plan year setup Onboar…" at bounding box center [888, 672] width 1326 height 1212
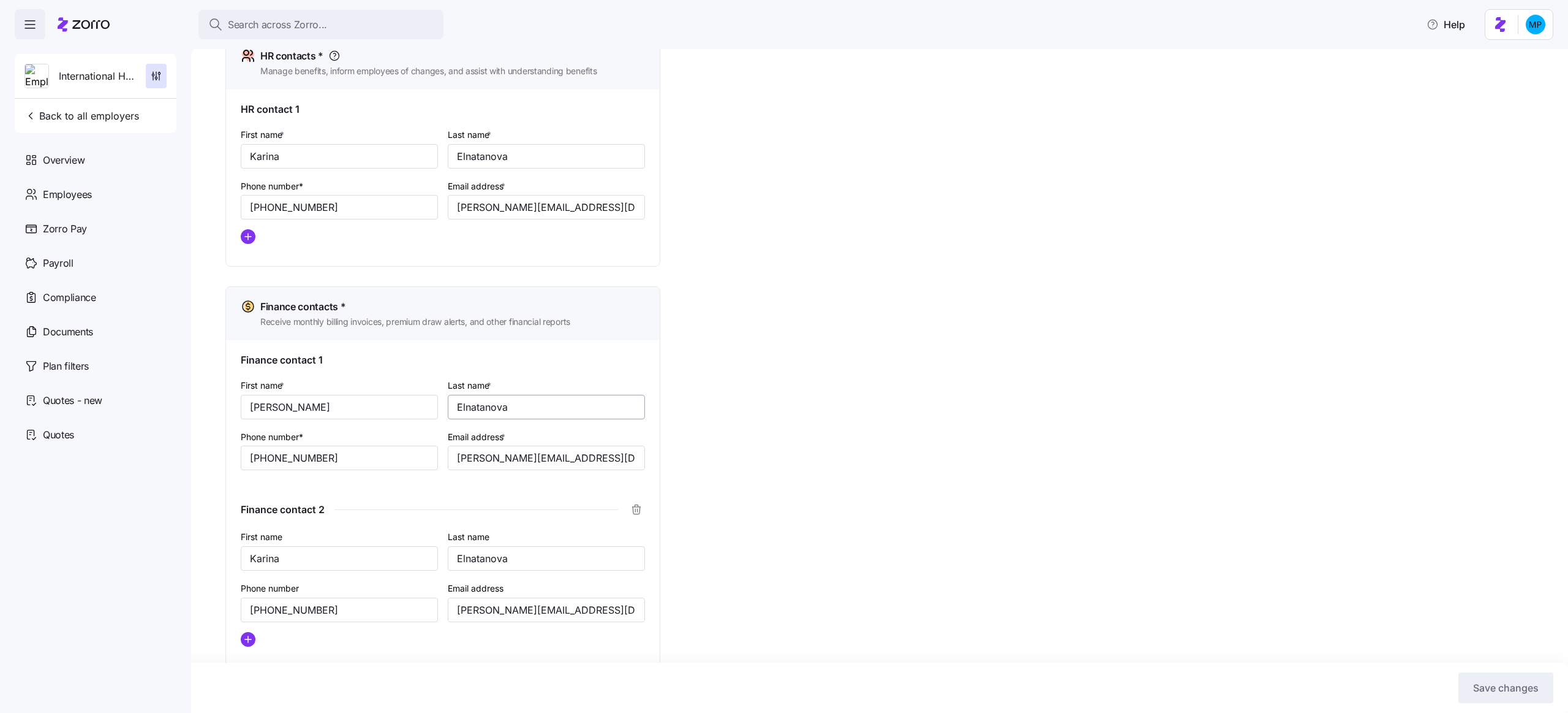
scroll to position [582, 0]
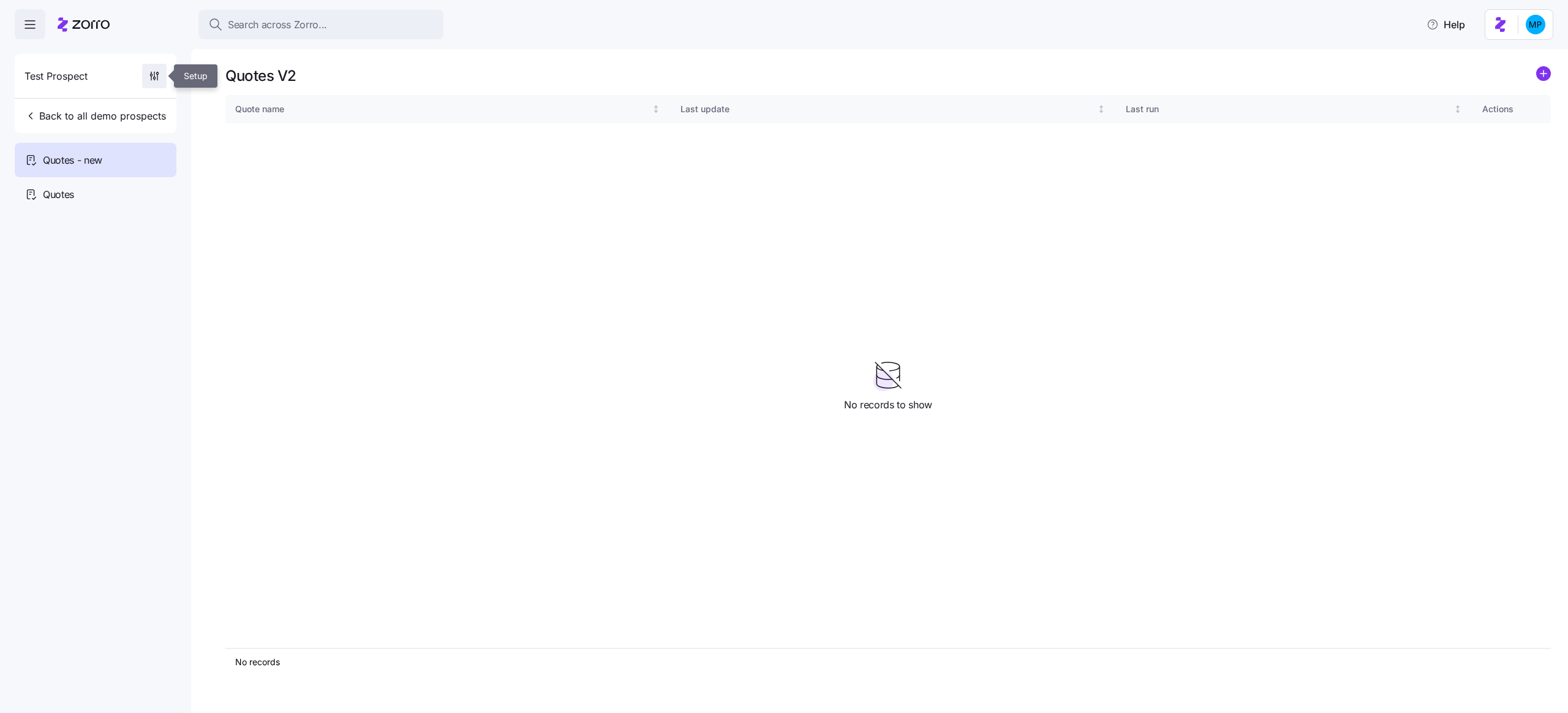
click at [155, 77] on icon "button" at bounding box center [154, 76] width 12 height 12
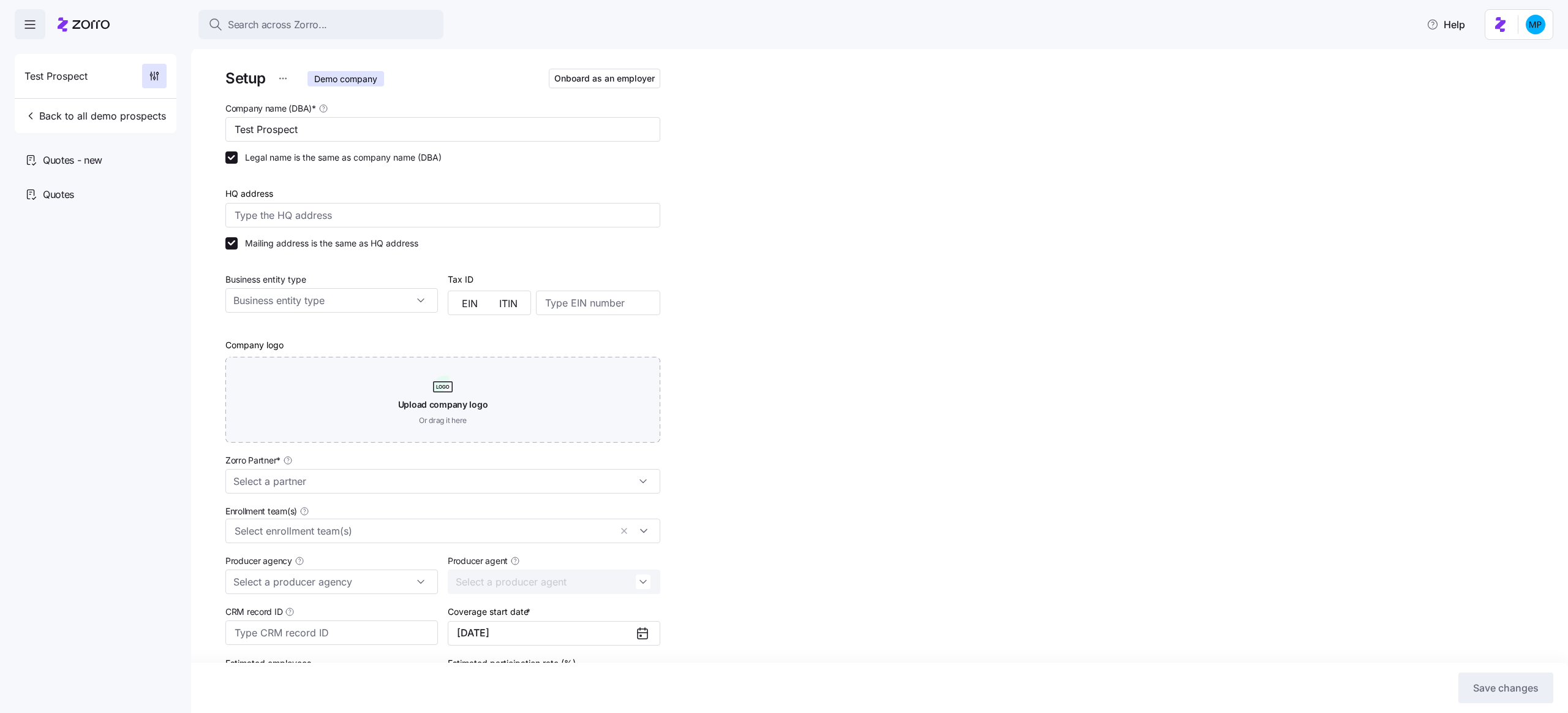
type input "Zorro Demo"
click at [286, 80] on html "Search across Zorro... Help Test Prospect Back to all demo prospects Quotes - n…" at bounding box center [784, 353] width 1568 height 706
click at [414, 64] on html "Search across Zorro... Help Test Prospect Back to all demo prospects Quotes - n…" at bounding box center [784, 353] width 1568 height 706
click at [583, 76] on span "Onboard as an employer" at bounding box center [604, 79] width 100 height 12
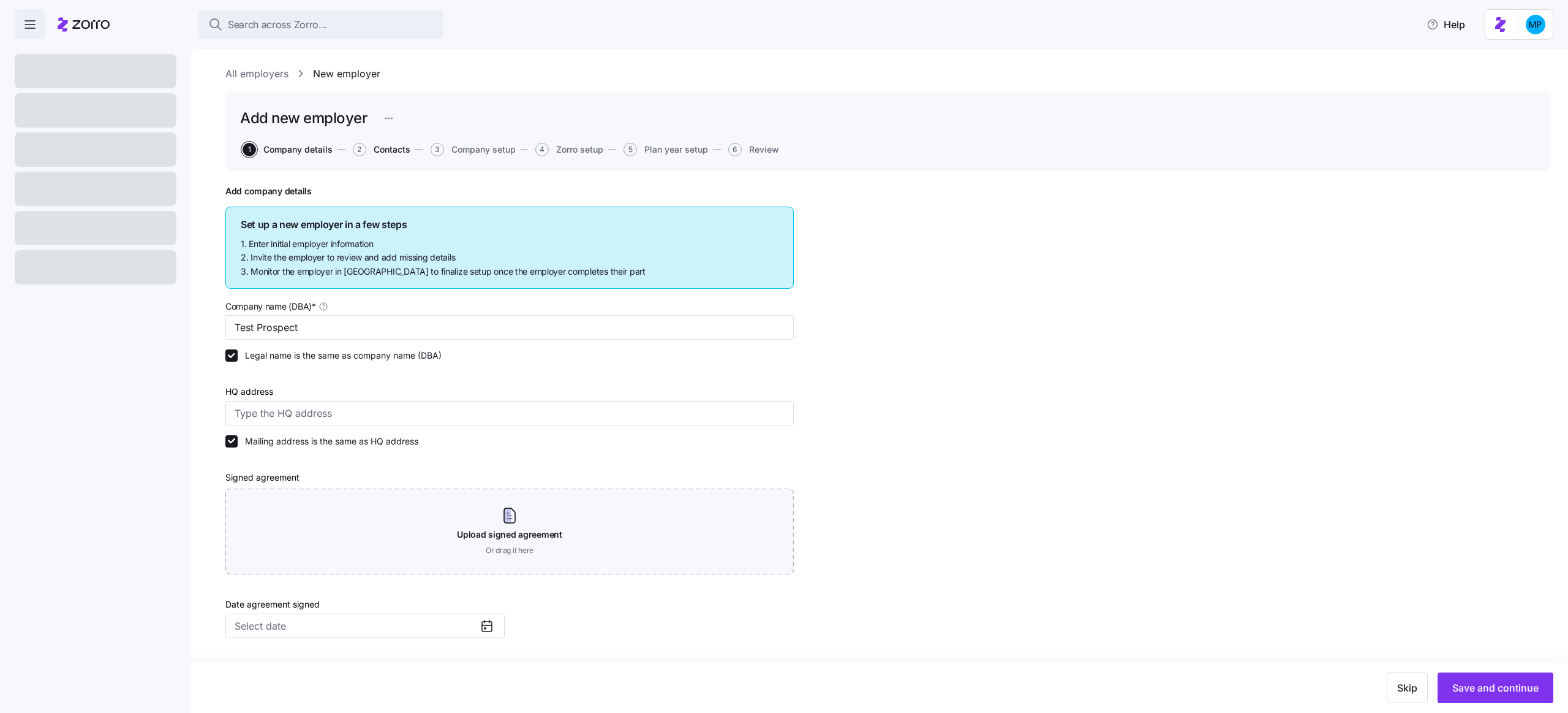
click at [390, 150] on span "Contacts" at bounding box center [392, 150] width 37 height 9
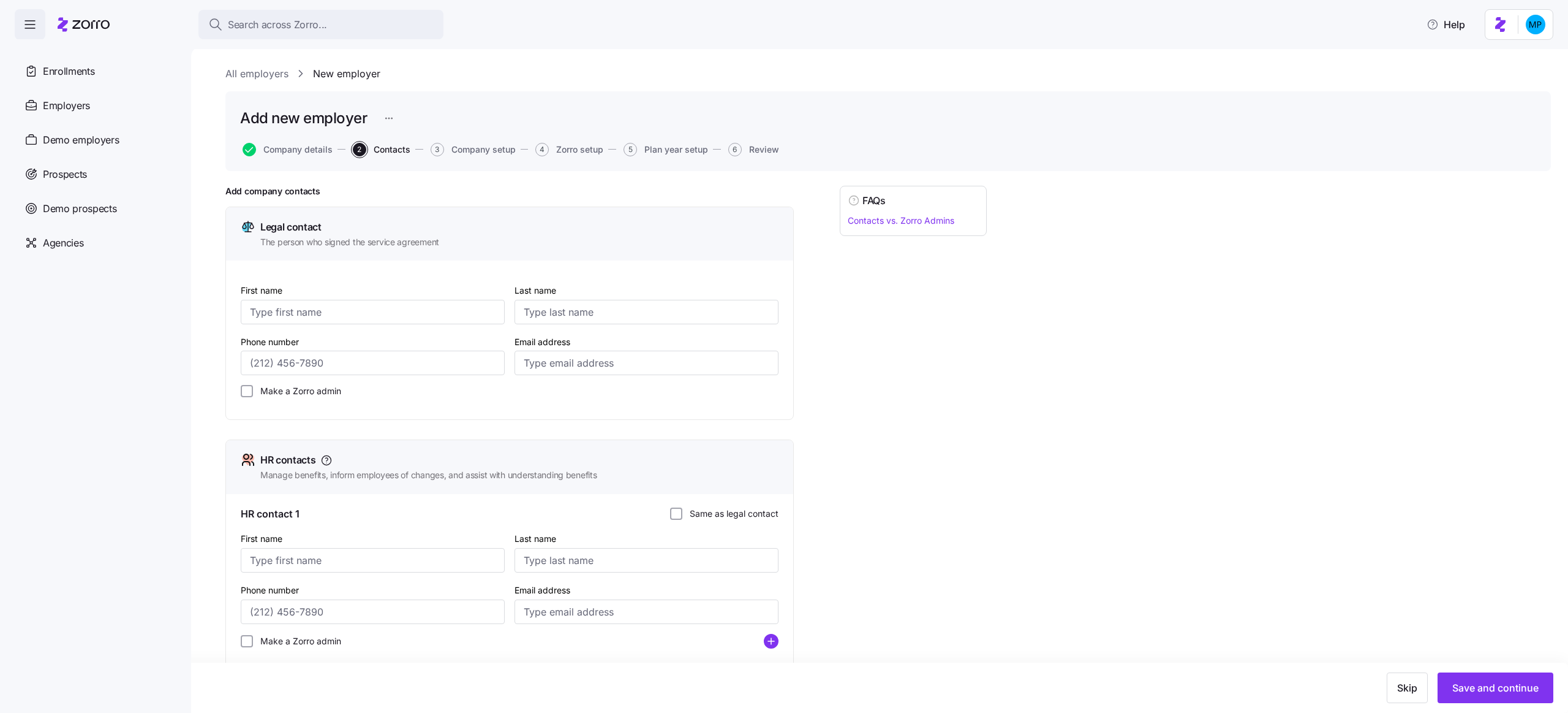
click at [684, 86] on div "All employers New employer Add new employer Company details 2 Contacts 3 Compan…" at bounding box center [888, 525] width 1326 height 917
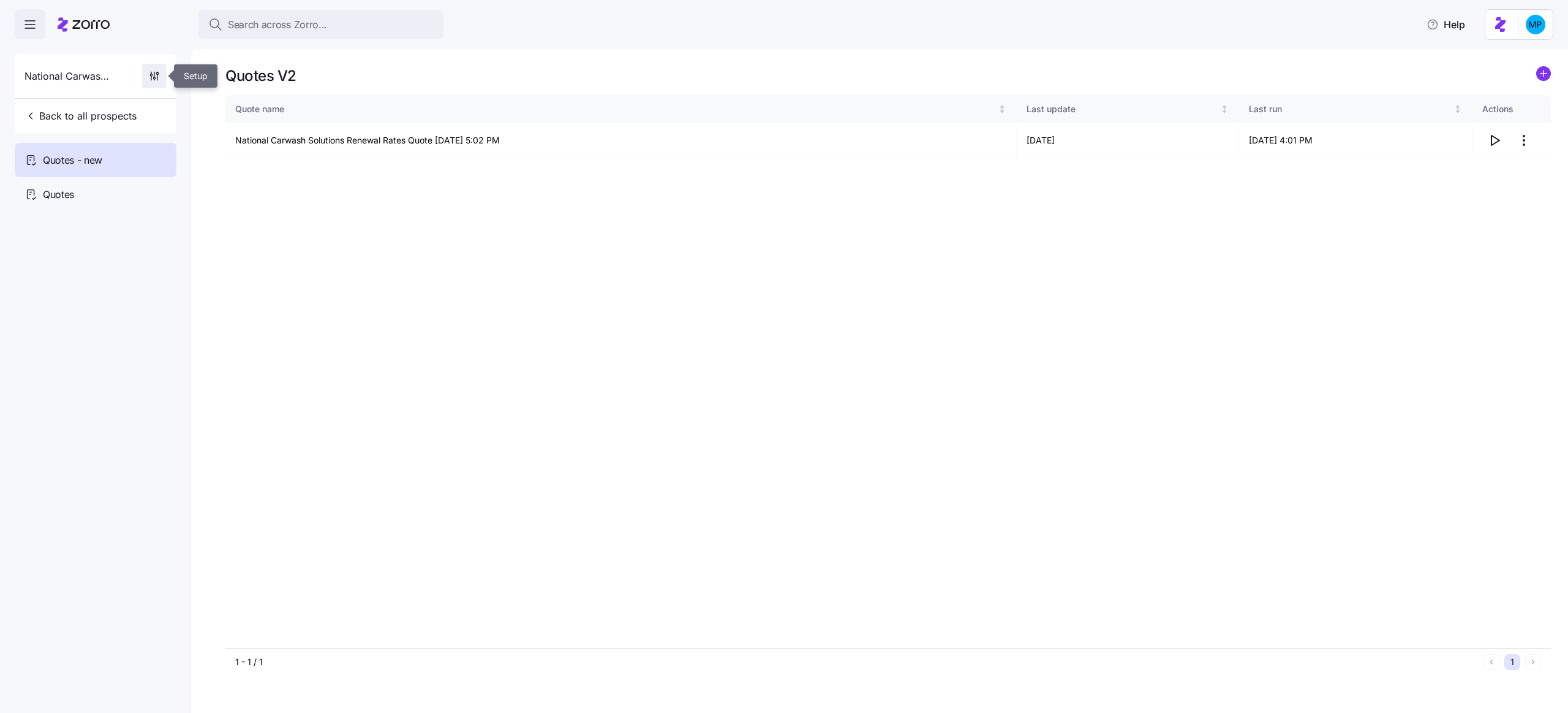
click at [154, 78] on icon "button" at bounding box center [154, 76] width 12 height 12
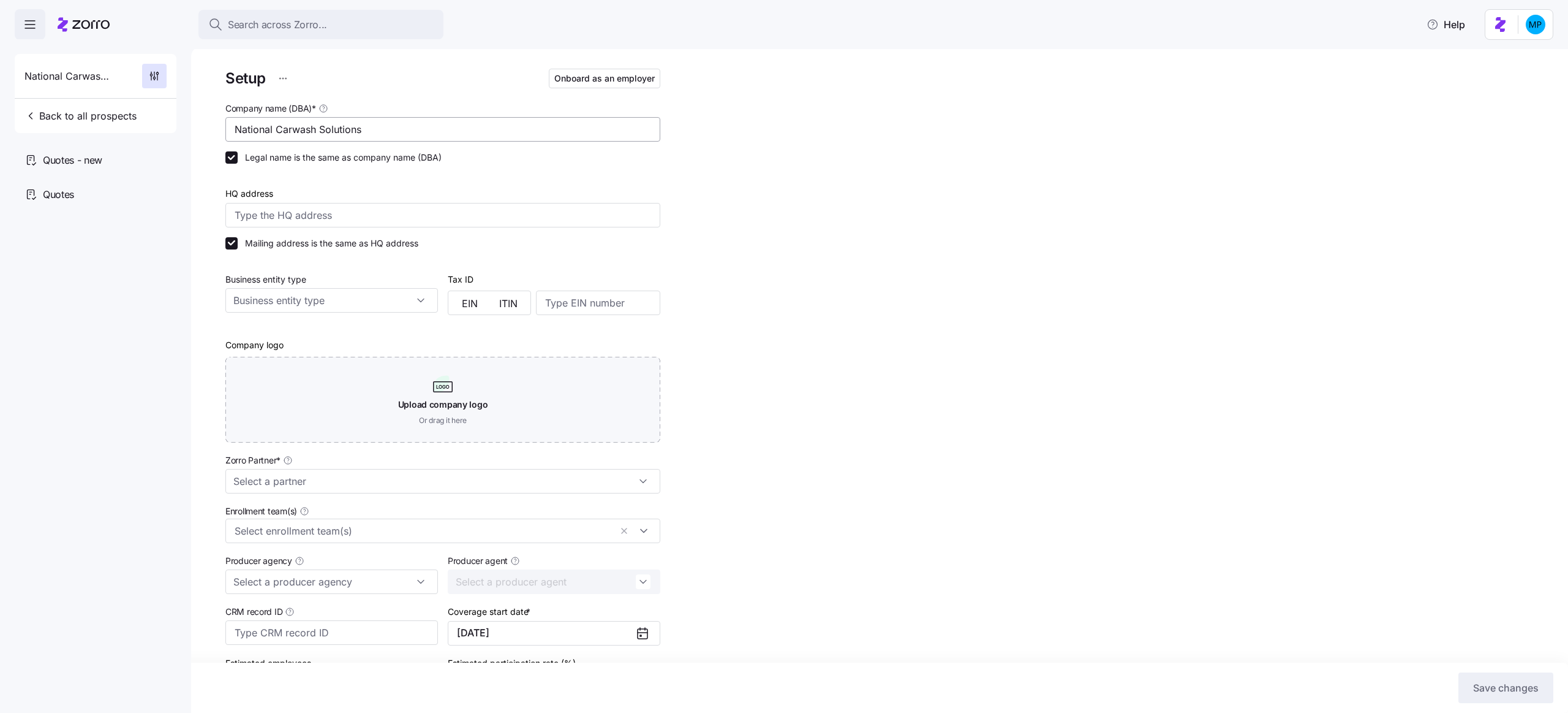
type input "Zorro"
